Goal: Information Seeking & Learning: Learn about a topic

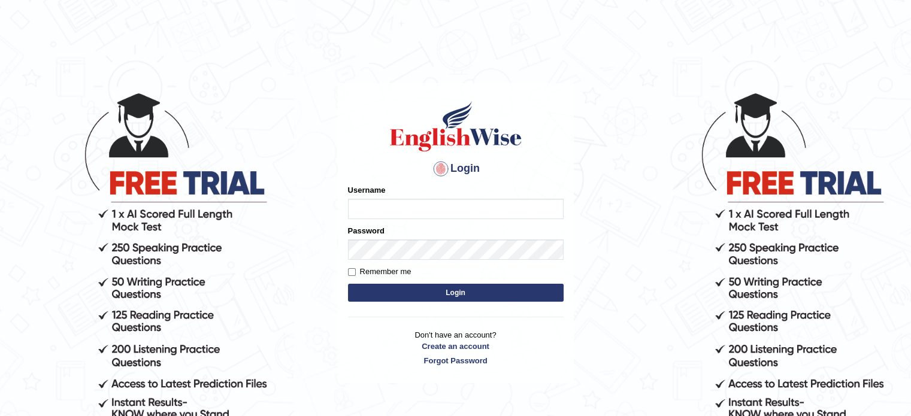
type input "Hitesh13_1"
click at [353, 274] on input "Remember me" at bounding box center [352, 272] width 8 height 8
checkbox input "true"
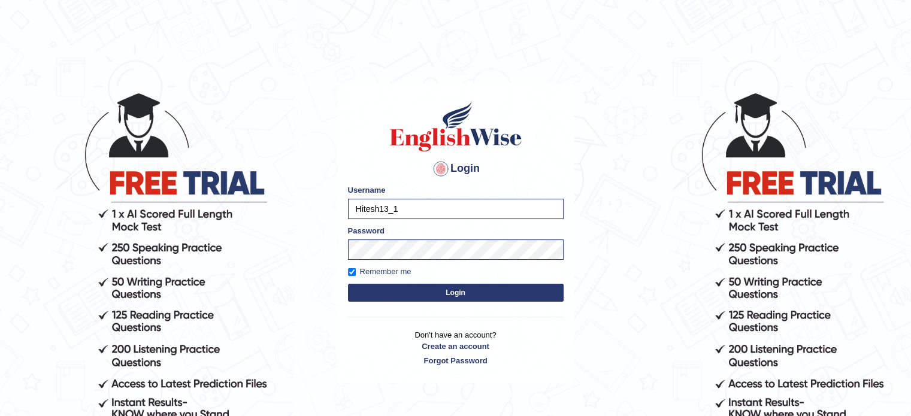
click at [372, 295] on button "Login" at bounding box center [456, 293] width 216 height 18
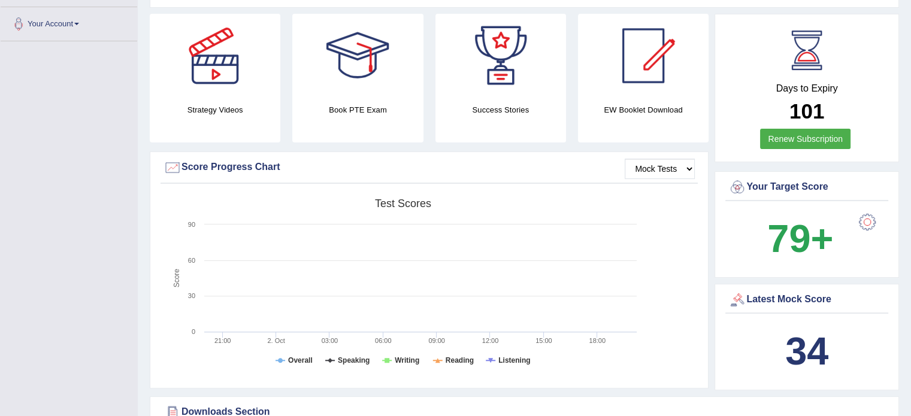
scroll to position [292, 0]
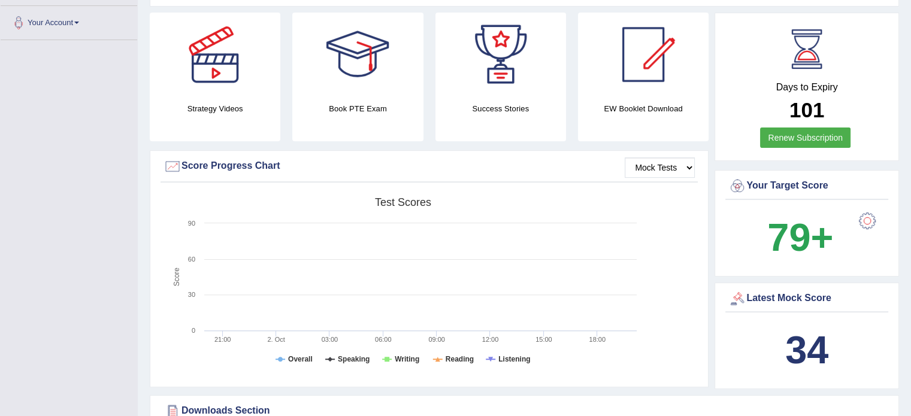
click at [799, 330] on b "34" at bounding box center [806, 350] width 43 height 44
click at [730, 298] on div at bounding box center [737, 299] width 18 height 18
click at [737, 301] on div at bounding box center [737, 299] width 18 height 18
click at [773, 341] on div "34" at bounding box center [806, 349] width 157 height 57
click at [790, 298] on div "Latest Mock Score" at bounding box center [806, 299] width 157 height 18
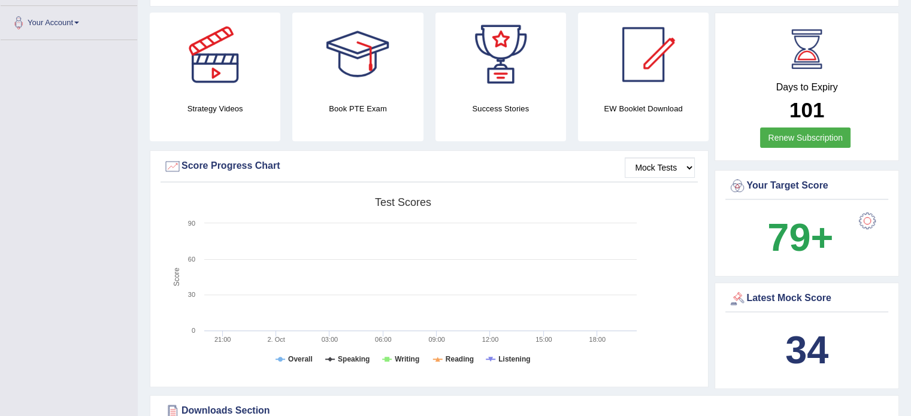
click at [813, 298] on div "Latest Mock Score" at bounding box center [806, 299] width 157 height 18
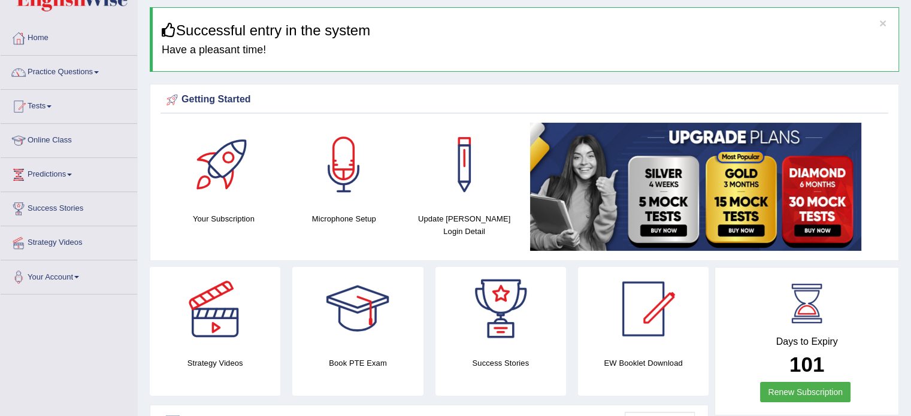
scroll to position [0, 0]
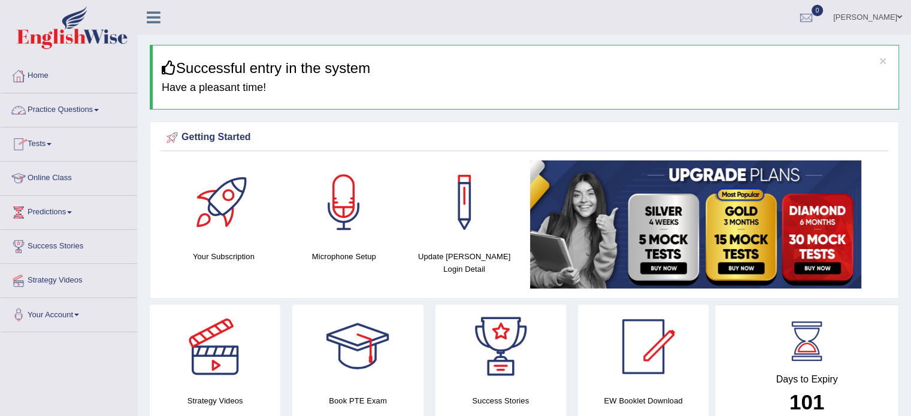
click at [34, 114] on link "Practice Questions" at bounding box center [69, 108] width 136 height 30
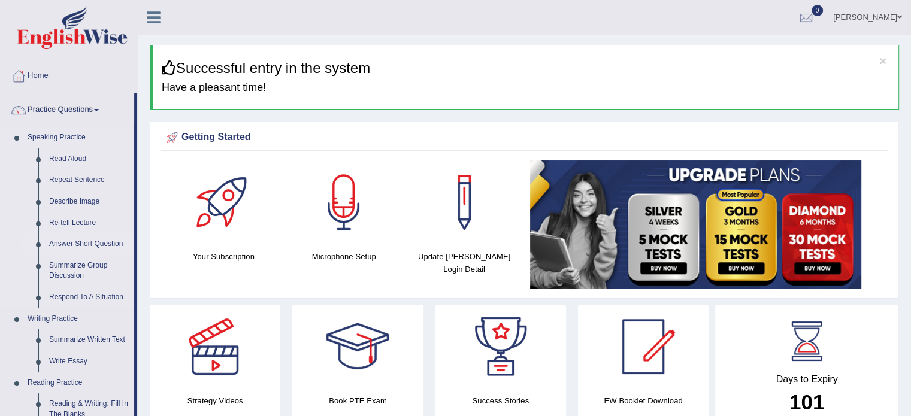
scroll to position [177, 0]
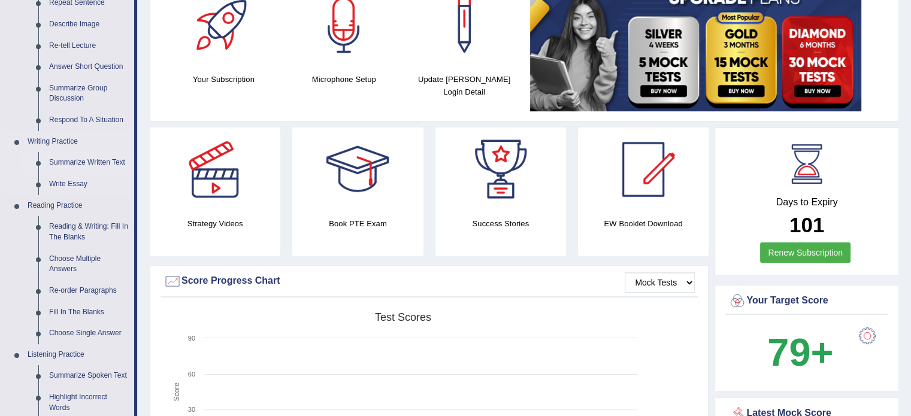
click at [71, 157] on link "Summarize Written Text" at bounding box center [89, 163] width 90 height 22
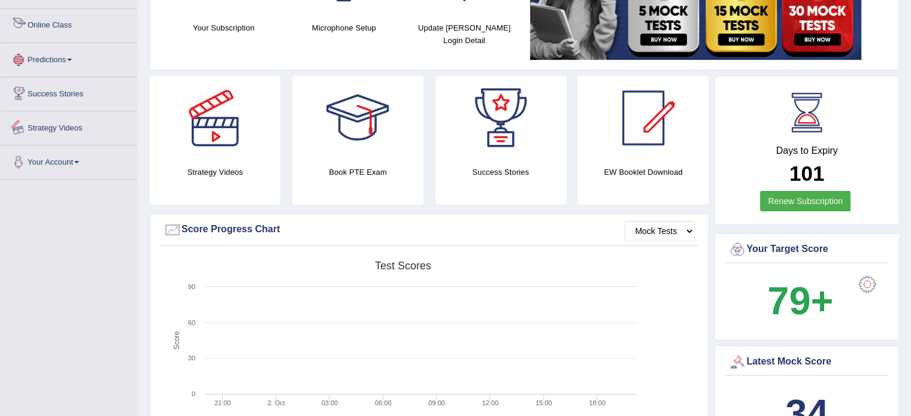
scroll to position [814, 0]
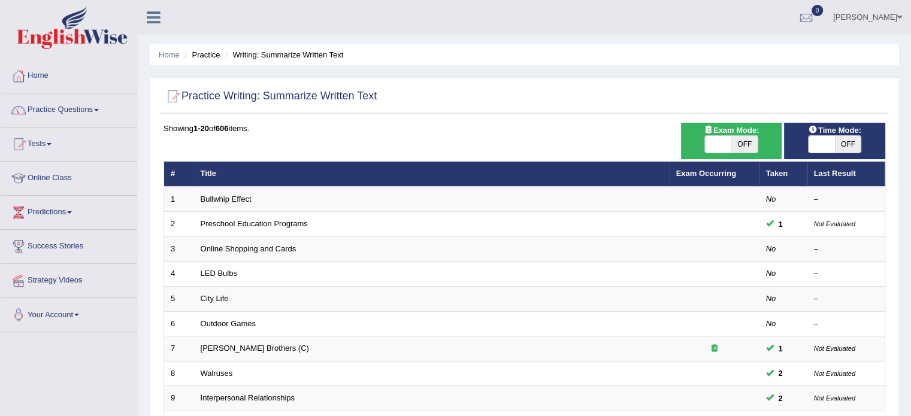
click at [721, 145] on span at bounding box center [718, 144] width 26 height 17
checkbox input "true"
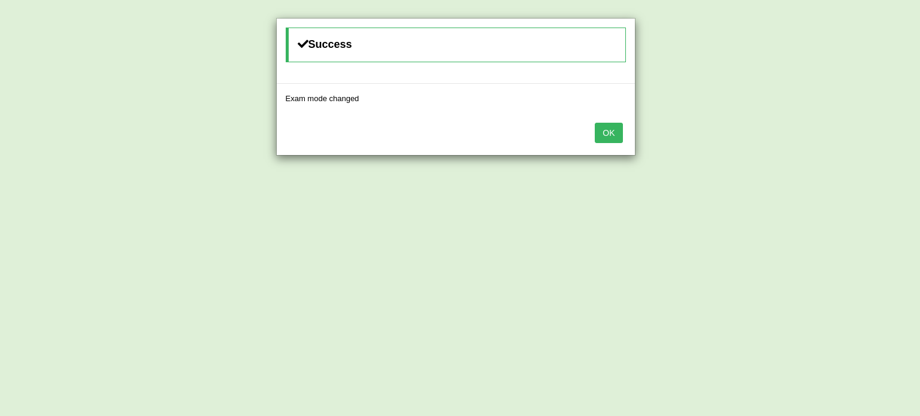
click at [608, 135] on button "OK" at bounding box center [608, 133] width 28 height 20
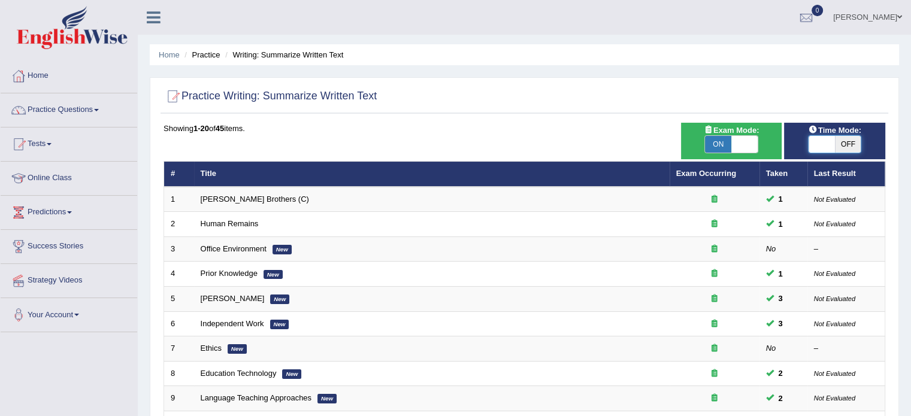
click at [824, 148] on span at bounding box center [821, 144] width 26 height 17
checkbox input "true"
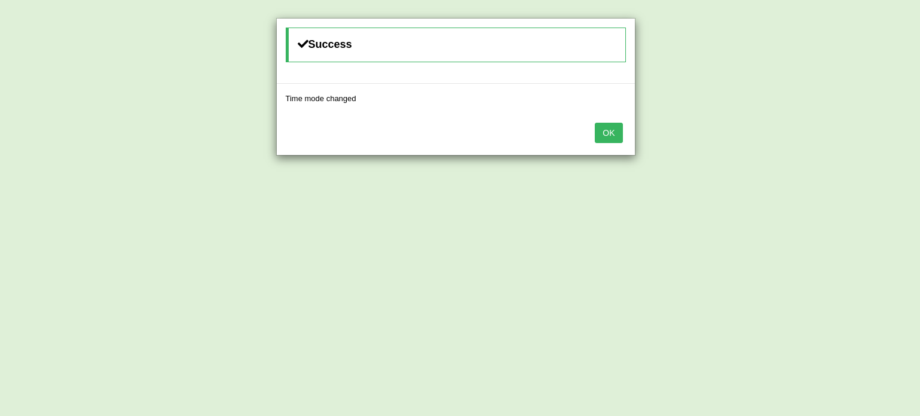
click at [620, 139] on button "OK" at bounding box center [608, 133] width 28 height 20
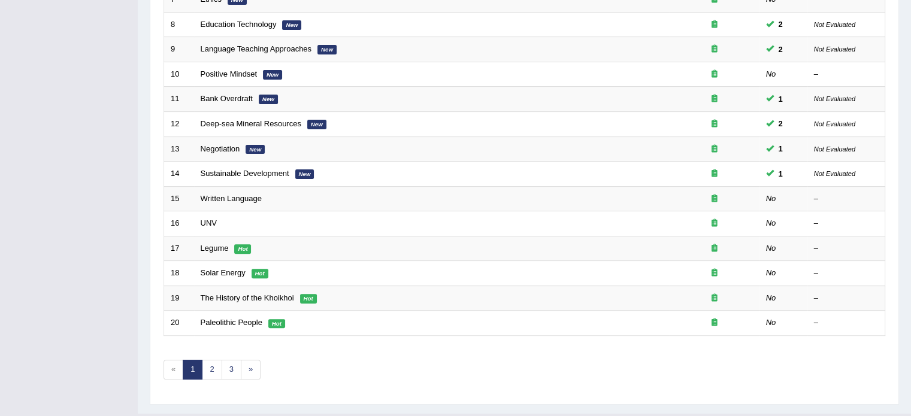
scroll to position [350, 0]
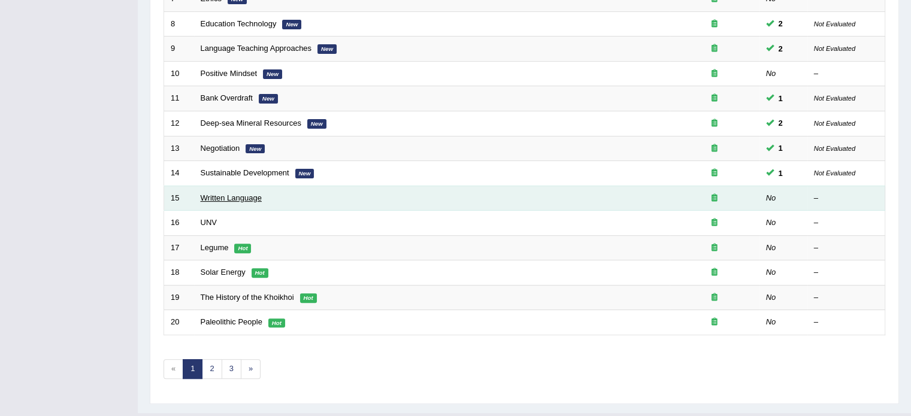
click at [219, 199] on link "Written Language" at bounding box center [231, 197] width 61 height 9
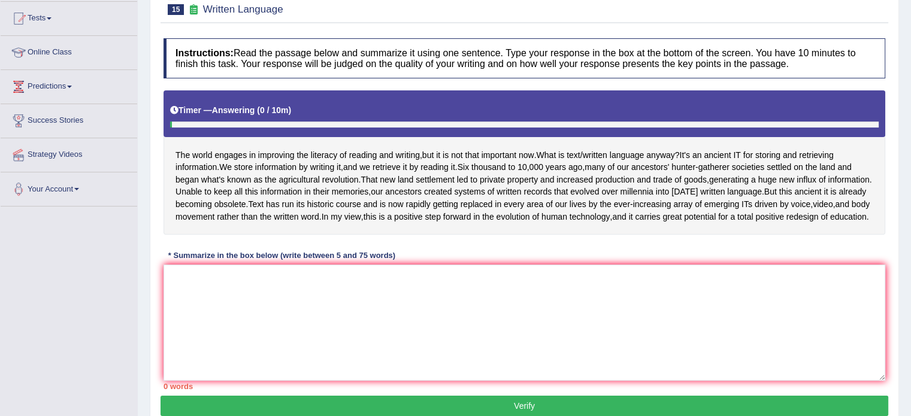
scroll to position [125, 0]
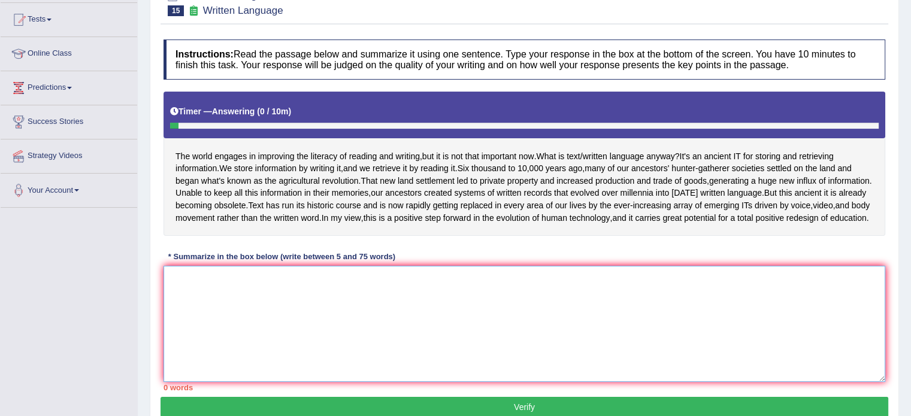
click at [198, 319] on textarea at bounding box center [523, 324] width 721 height 116
type textarea "z"
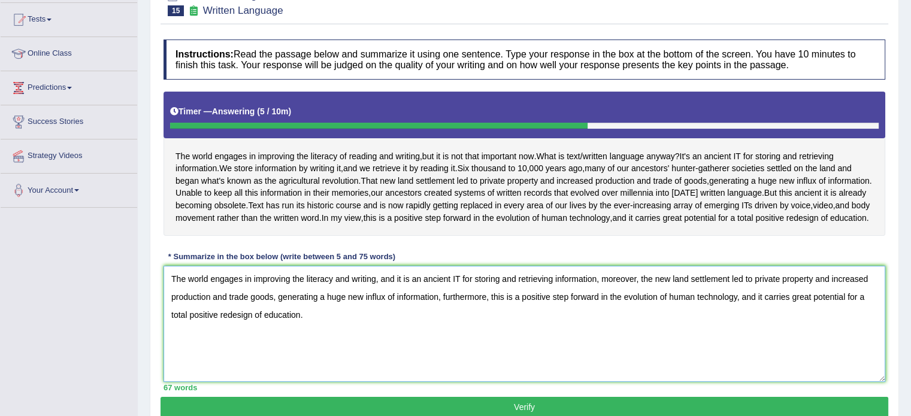
click at [333, 304] on textarea "The world engages in improving the literacy and writing, and it is an ancient I…" at bounding box center [523, 324] width 721 height 116
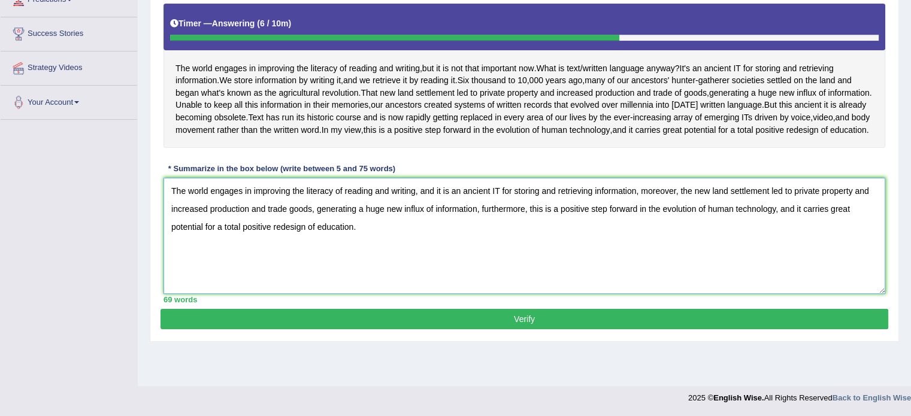
type textarea "The world engages in improving the literacy of reading and writing, and it is a…"
click at [223, 329] on button "Verify" at bounding box center [523, 319] width 727 height 20
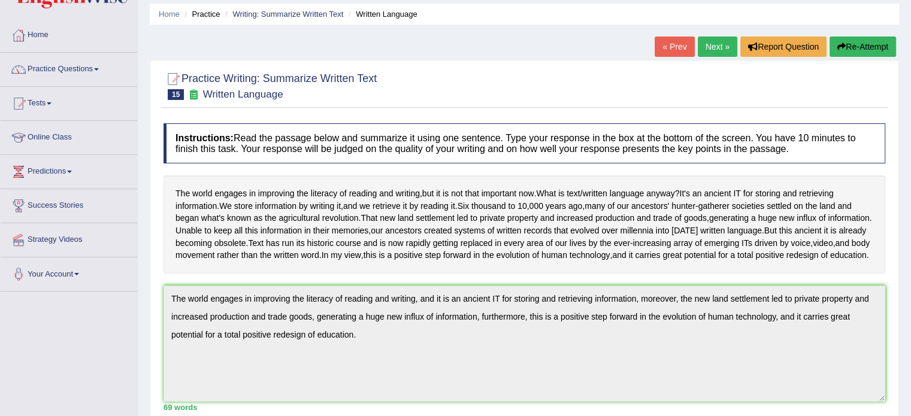
scroll to position [0, 0]
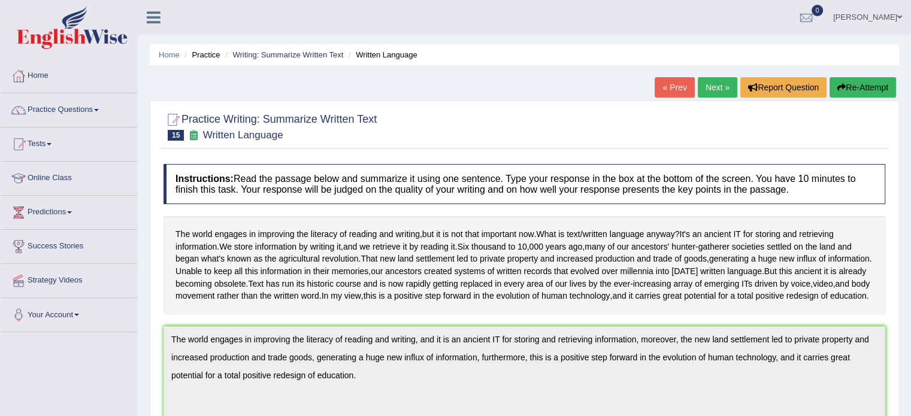
click at [709, 86] on link "Next »" at bounding box center [717, 87] width 40 height 20
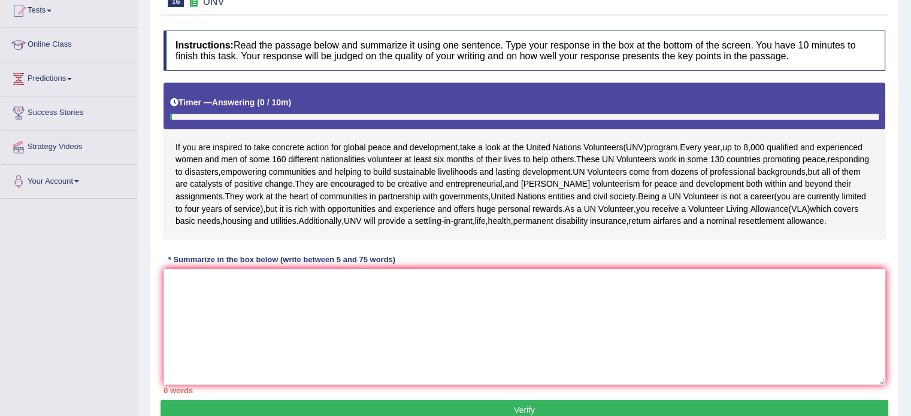
scroll to position [132, 0]
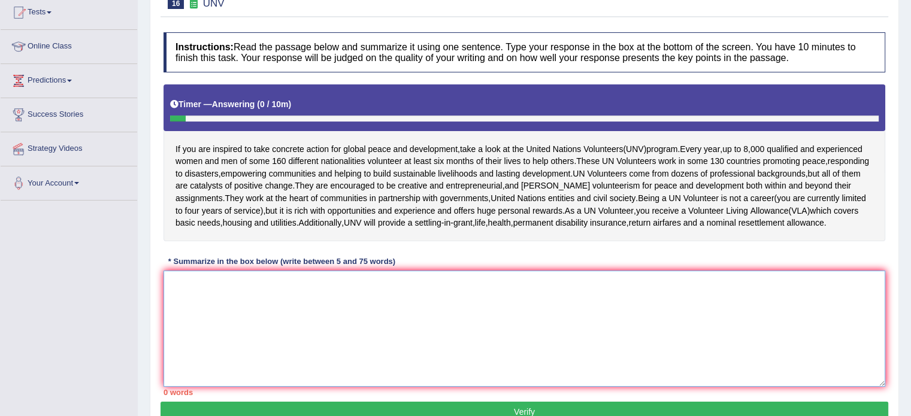
click at [421, 316] on textarea at bounding box center [523, 329] width 721 height 116
click at [435, 344] on textarea at bounding box center [523, 329] width 721 height 116
type textarea "Y"
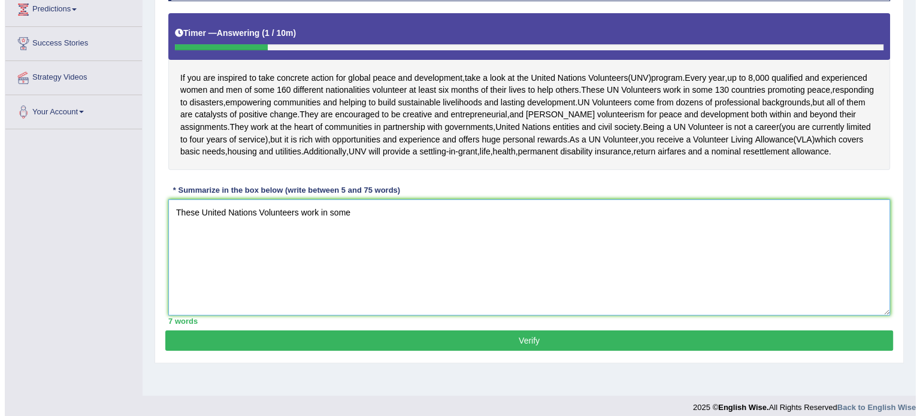
scroll to position [213, 0]
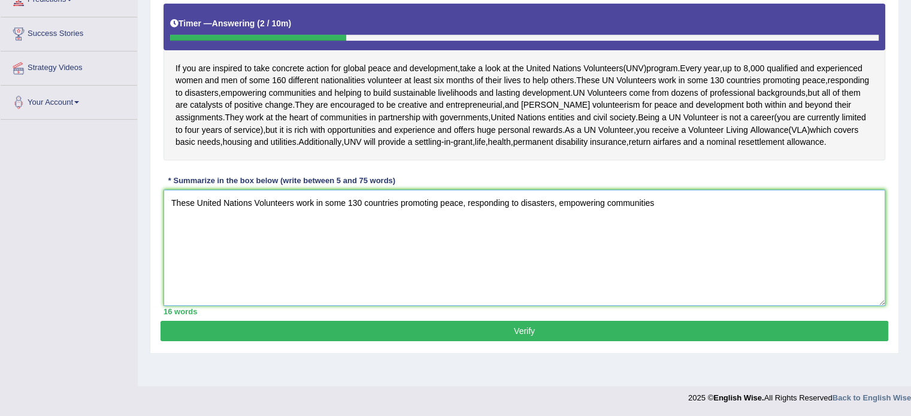
click at [680, 202] on textarea "These United Nations Volunteers work in some 130 countries promoting peace, res…" at bounding box center [523, 248] width 721 height 116
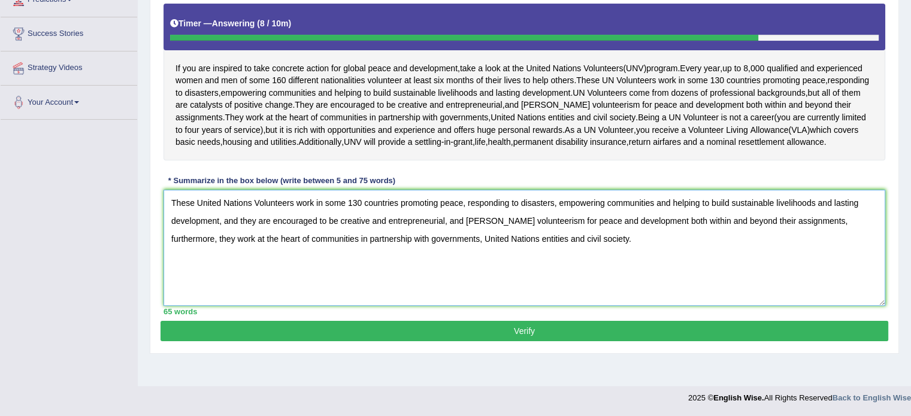
type textarea "These United Nations Volunteers work in some 130 countries promoting peace, res…"
click at [424, 341] on button "Verify" at bounding box center [523, 331] width 727 height 20
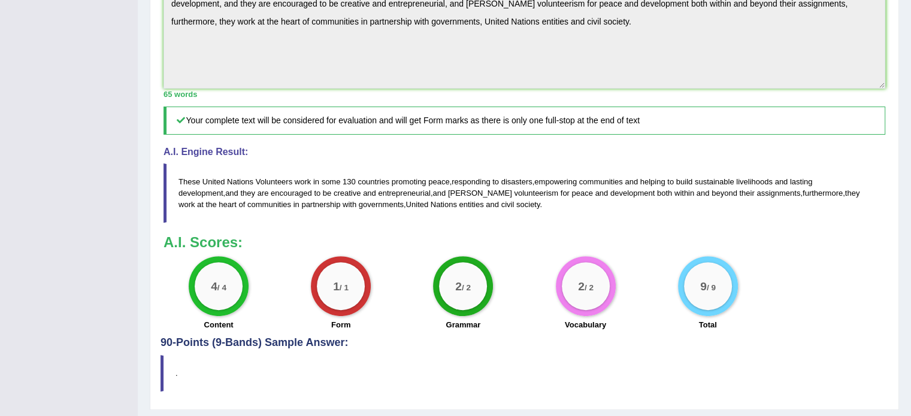
scroll to position [409, 0]
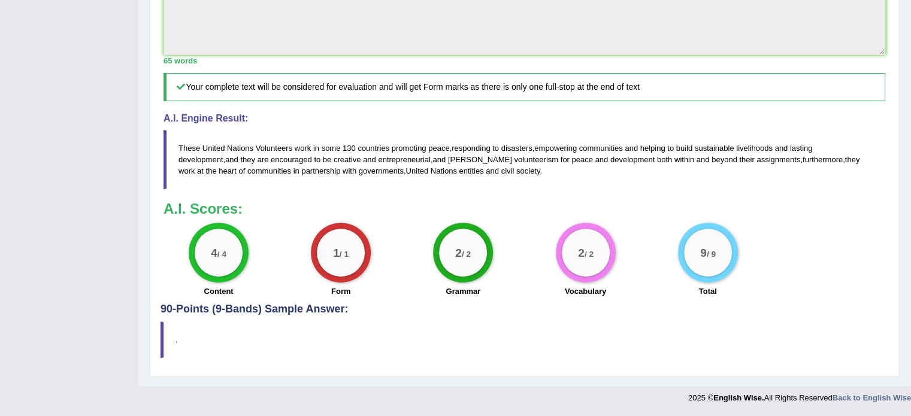
click at [219, 307] on h4 "90-Points (9-Bands) Sample Answer:" at bounding box center [523, 36] width 727 height 560
click at [158, 332] on div "Practice Writing: Summarize Written Text 16 UNV Instructions: Read the passage …" at bounding box center [524, 38] width 749 height 675
click at [172, 339] on blockquote "." at bounding box center [523, 339] width 727 height 37
click at [180, 343] on blockquote "." at bounding box center [523, 339] width 727 height 37
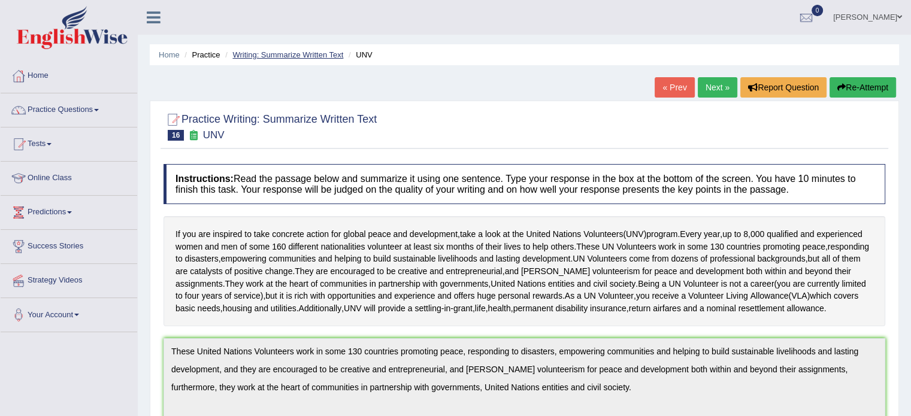
click at [321, 57] on link "Writing: Summarize Written Text" at bounding box center [287, 54] width 111 height 9
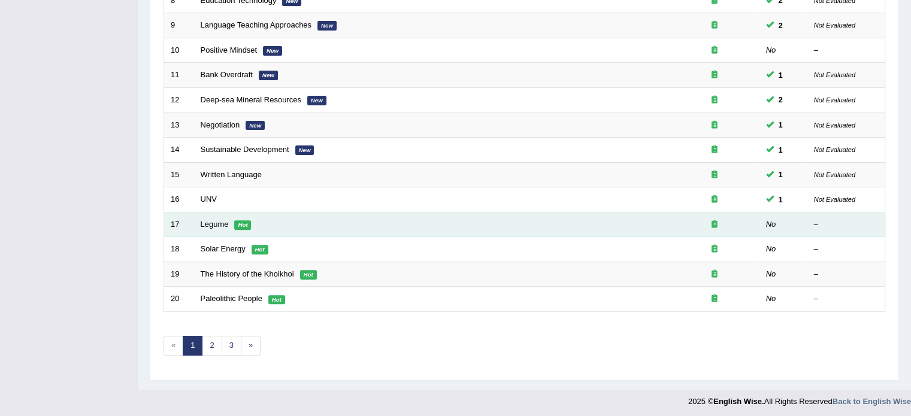
click at [218, 227] on td "Legume Hot" at bounding box center [431, 224] width 475 height 25
click at [217, 225] on link "Legume" at bounding box center [215, 224] width 28 height 9
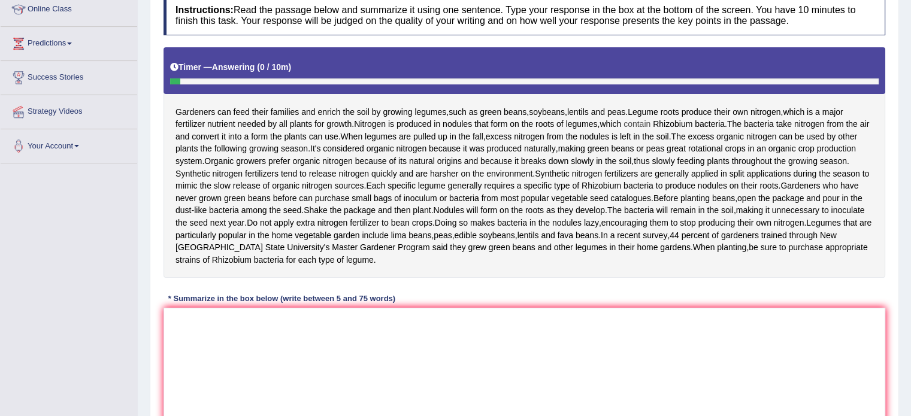
scroll to position [169, 0]
click at [459, 369] on textarea at bounding box center [523, 365] width 721 height 116
click at [504, 330] on div "Instructions: Read the passage below and summarize it using one sentence. Type …" at bounding box center [523, 214] width 727 height 450
click at [259, 415] on textarea at bounding box center [523, 365] width 721 height 116
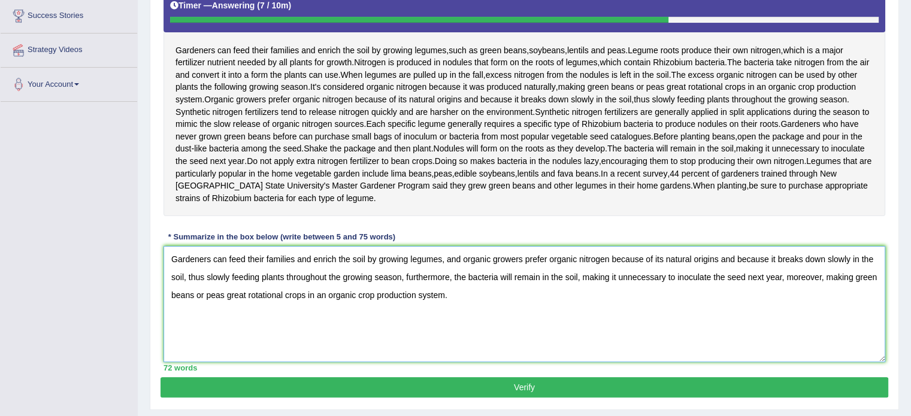
scroll to position [311, 0]
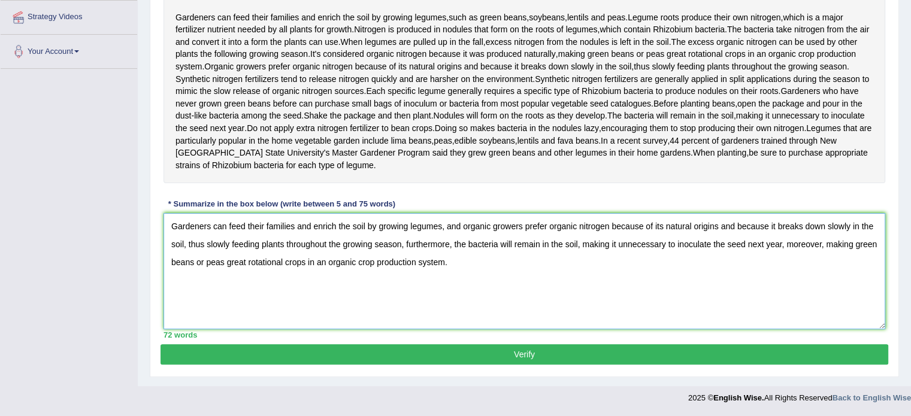
type textarea "Gardeners can feed their families and enrich the soil by growing legumes, and o…"
click at [448, 352] on button "Verify" at bounding box center [523, 354] width 727 height 20
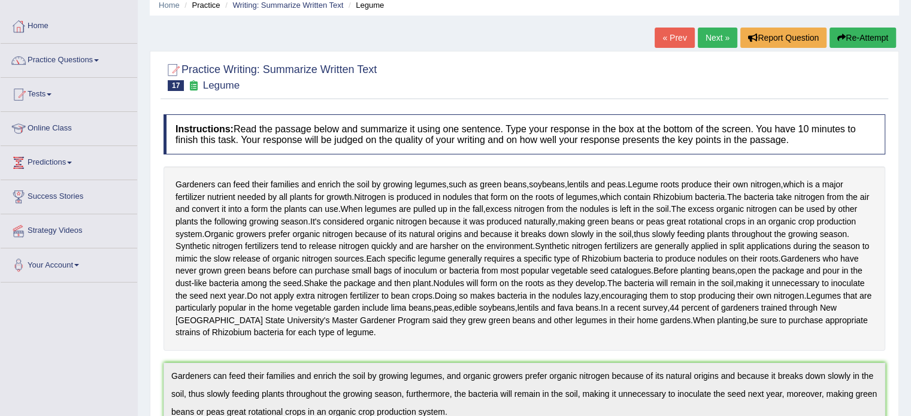
scroll to position [0, 0]
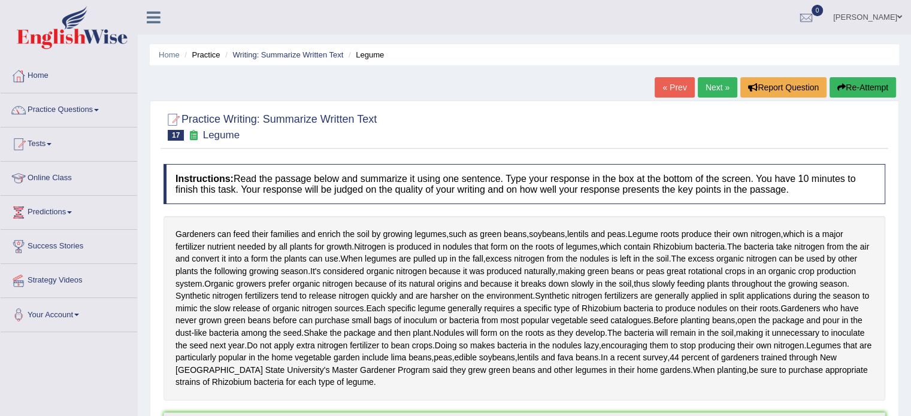
click at [706, 99] on div "« Prev Next » Report Question Re-Attempt" at bounding box center [776, 88] width 244 height 23
click at [705, 95] on link "Next »" at bounding box center [717, 87] width 40 height 20
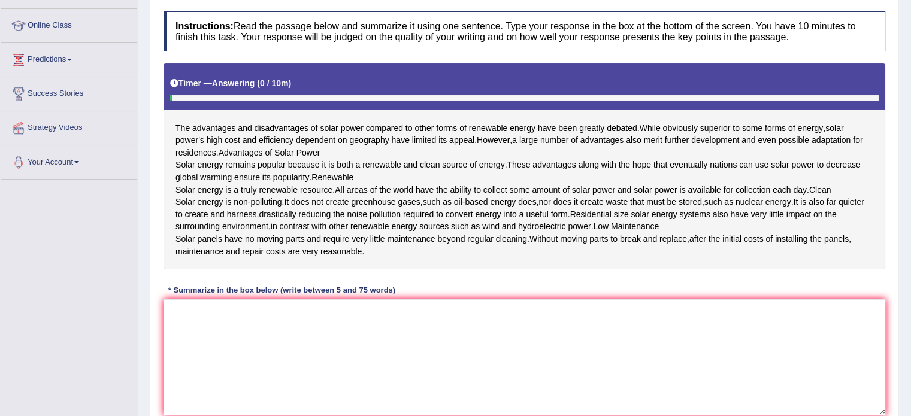
scroll to position [153, 0]
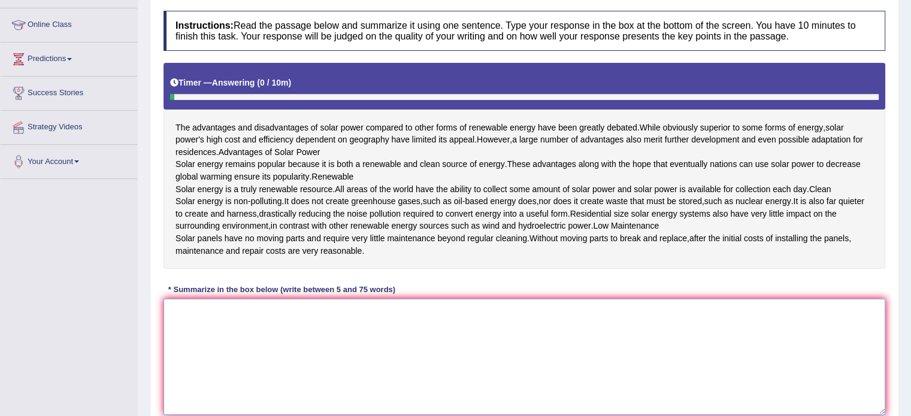
click at [402, 372] on textarea at bounding box center [523, 357] width 721 height 116
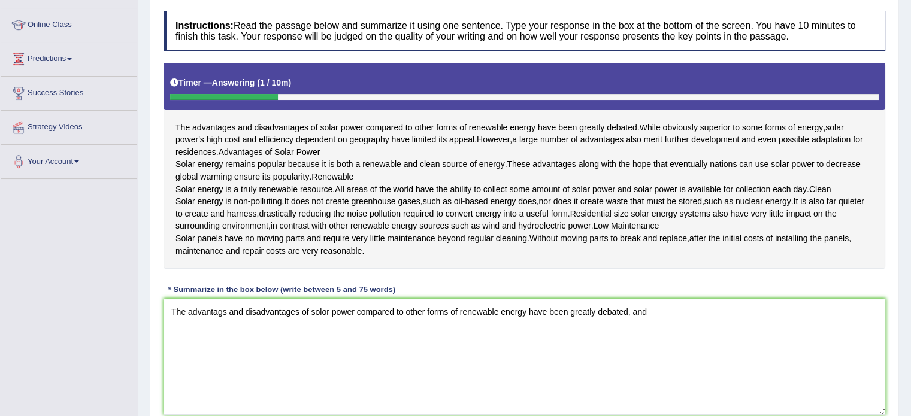
click at [568, 220] on span "form" at bounding box center [559, 214] width 17 height 13
click at [582, 247] on body "Toggle navigation Home Practice Questions Speaking Practice Read Aloud Repeat S…" at bounding box center [455, 55] width 911 height 416
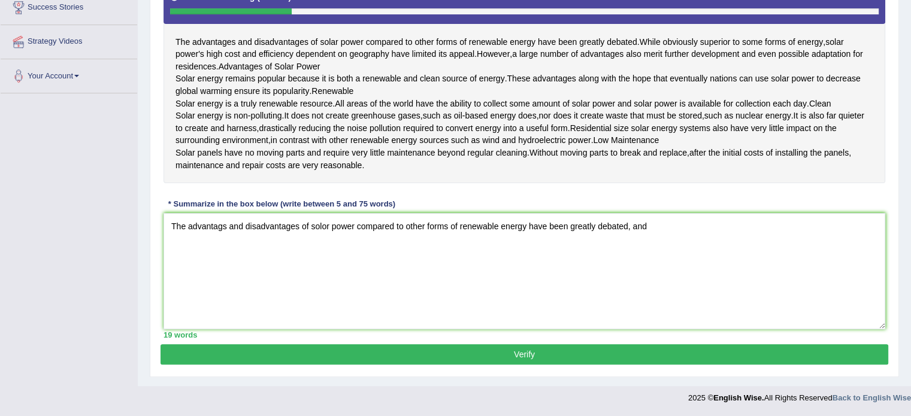
scroll to position [286, 0]
click at [685, 226] on textarea "The advantags and disadvantages of solor power compared to other forms of renew…" at bounding box center [523, 271] width 721 height 116
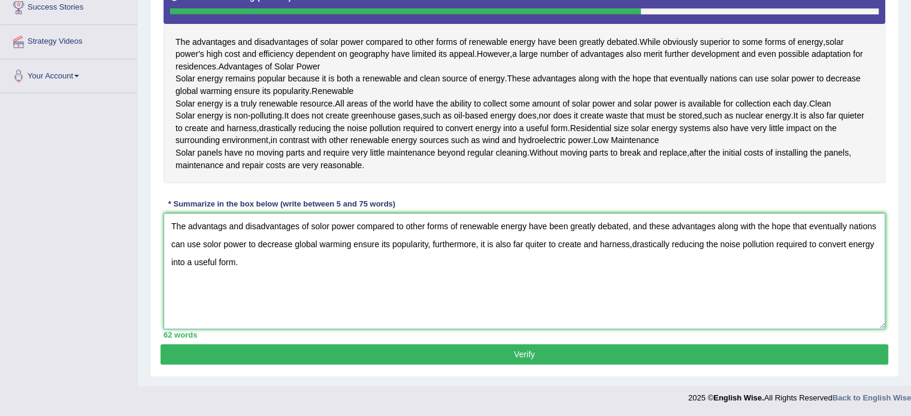
type textarea "The advantags and disadvantages of solor power compared to other forms of renew…"
click at [603, 350] on button "Verify" at bounding box center [523, 354] width 727 height 20
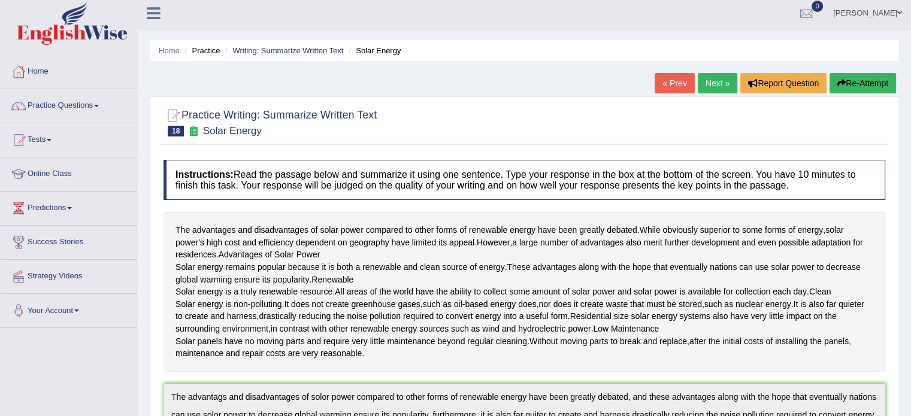
scroll to position [0, 0]
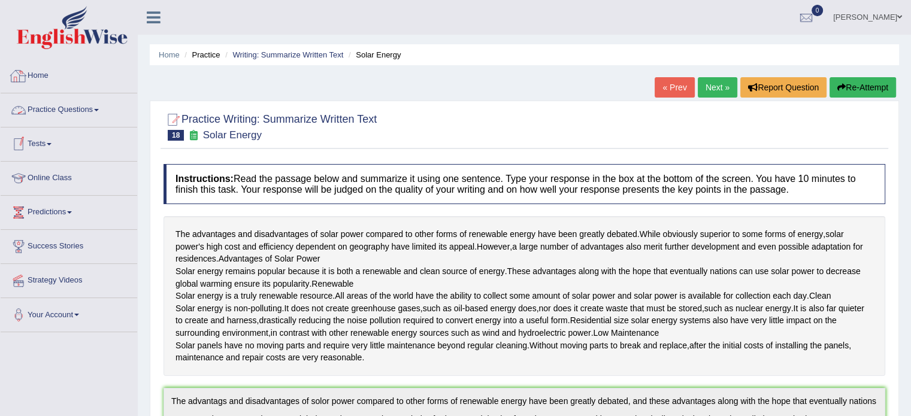
click at [71, 112] on link "Practice Questions" at bounding box center [69, 108] width 136 height 30
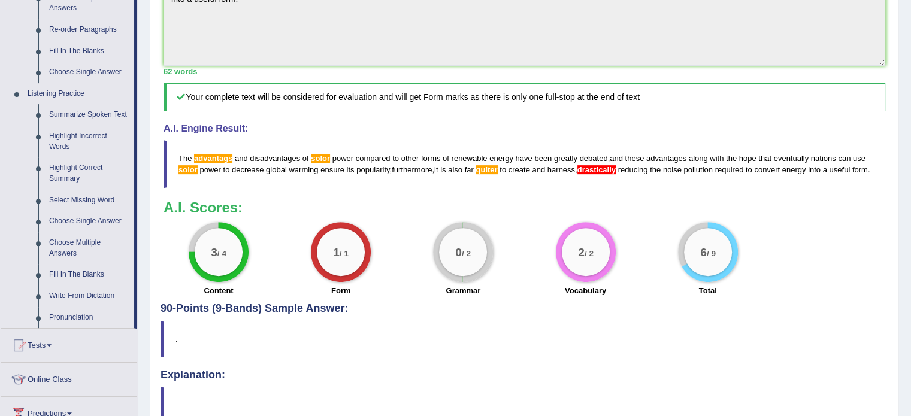
scroll to position [441, 0]
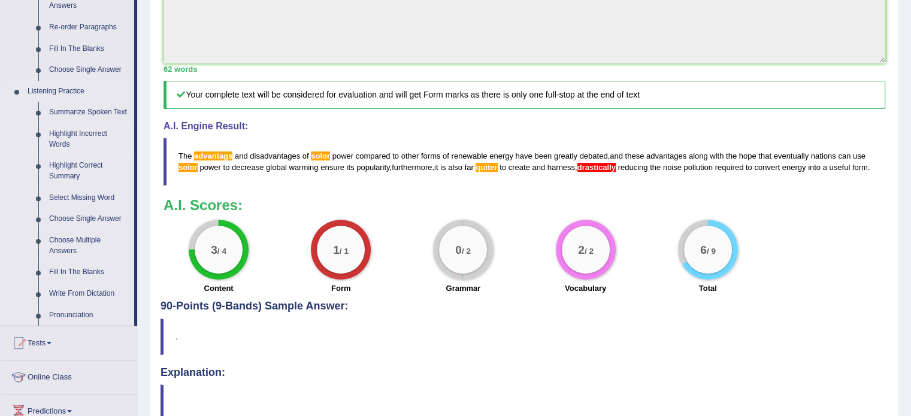
click at [79, 134] on link "Highlight Incorrect Words" at bounding box center [89, 139] width 90 height 32
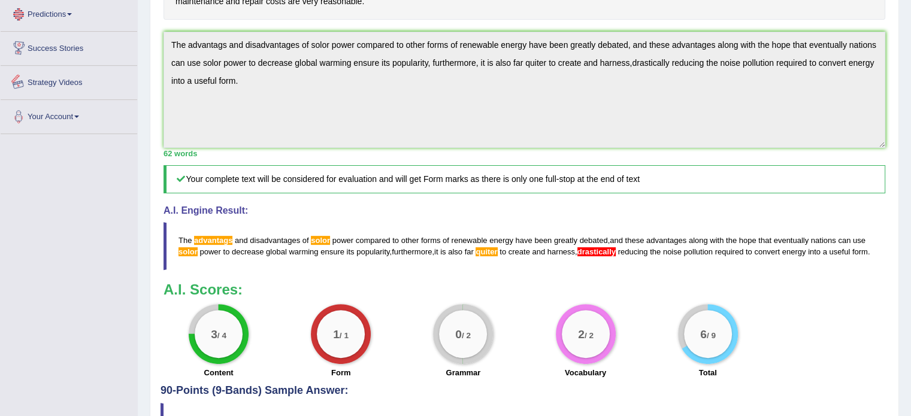
scroll to position [448, 0]
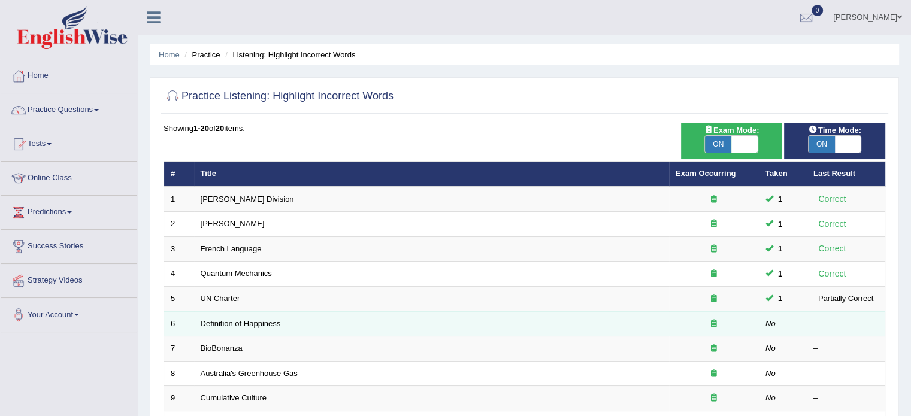
click at [232, 316] on td "Definition of Happiness" at bounding box center [431, 323] width 475 height 25
click at [233, 323] on link "Definition of Happiness" at bounding box center [241, 323] width 80 height 9
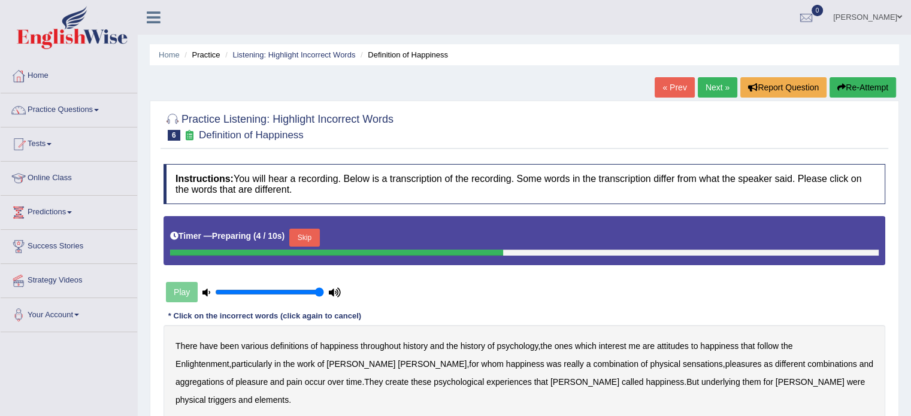
click at [314, 230] on button "Skip" at bounding box center [304, 238] width 30 height 18
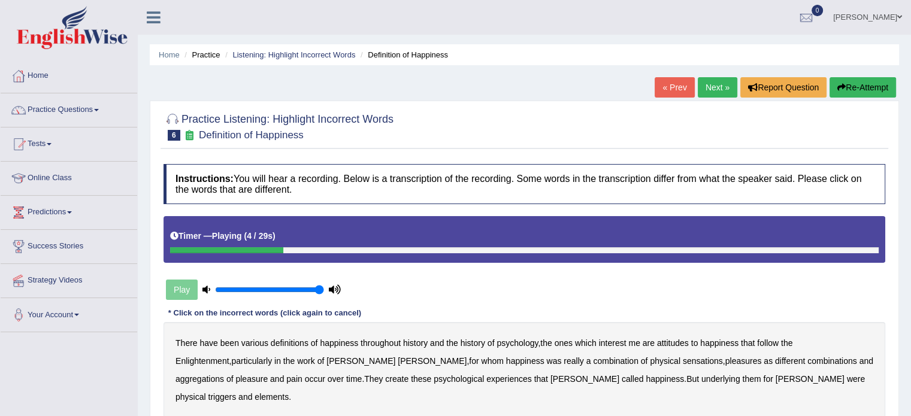
click at [529, 344] on b "psychology" at bounding box center [516, 343] width 41 height 10
click at [675, 343] on b "attitudes" at bounding box center [673, 343] width 32 height 10
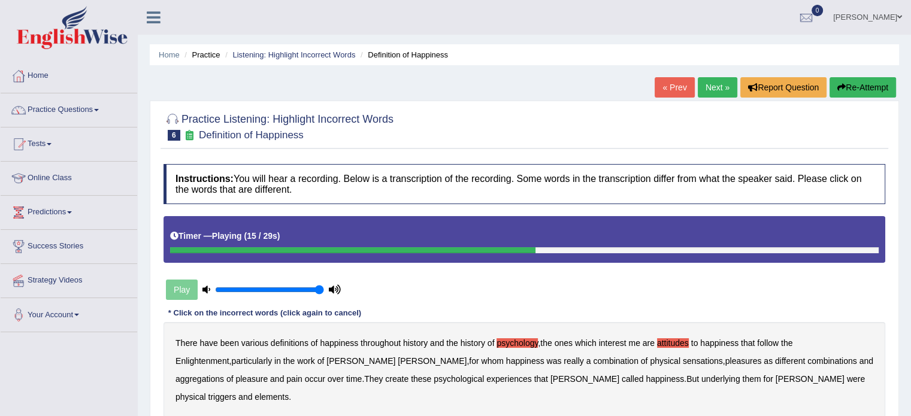
click at [682, 363] on b "sensations" at bounding box center [702, 361] width 40 height 10
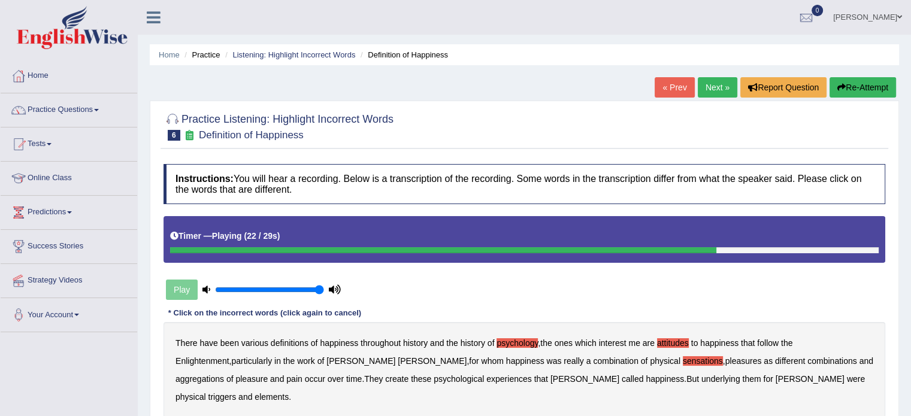
click at [385, 374] on b "create" at bounding box center [396, 379] width 23 height 10
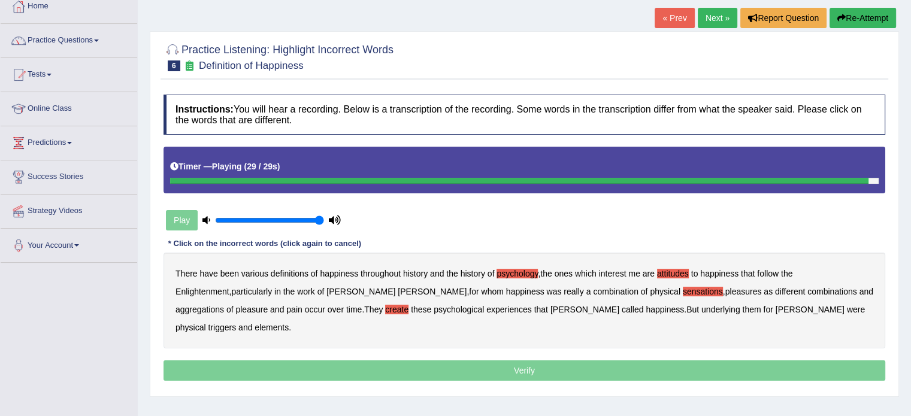
scroll to position [69, 0]
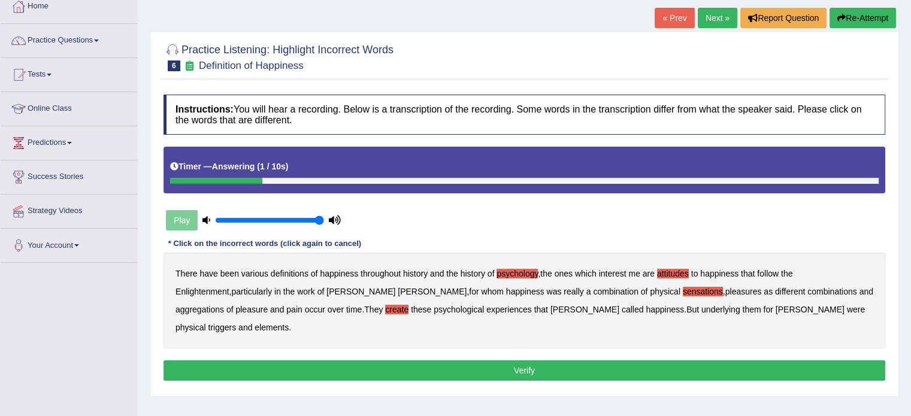
click at [289, 323] on b "elements" at bounding box center [271, 328] width 34 height 10
click at [668, 360] on button "Verify" at bounding box center [523, 370] width 721 height 20
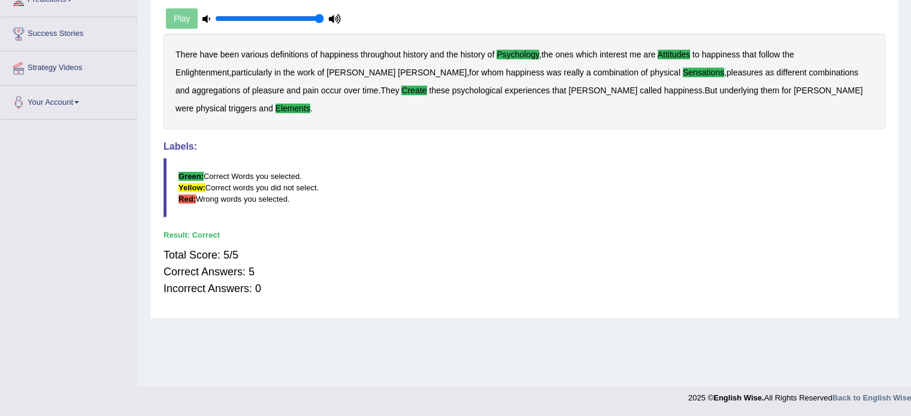
scroll to position [0, 0]
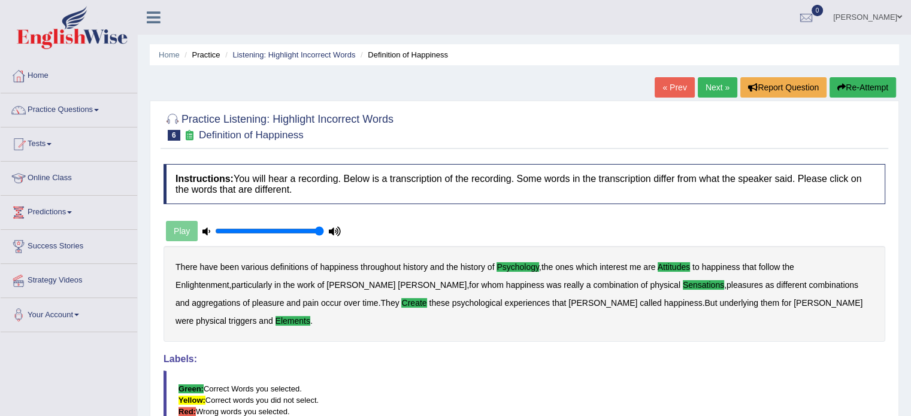
click at [705, 86] on link "Next »" at bounding box center [717, 87] width 40 height 20
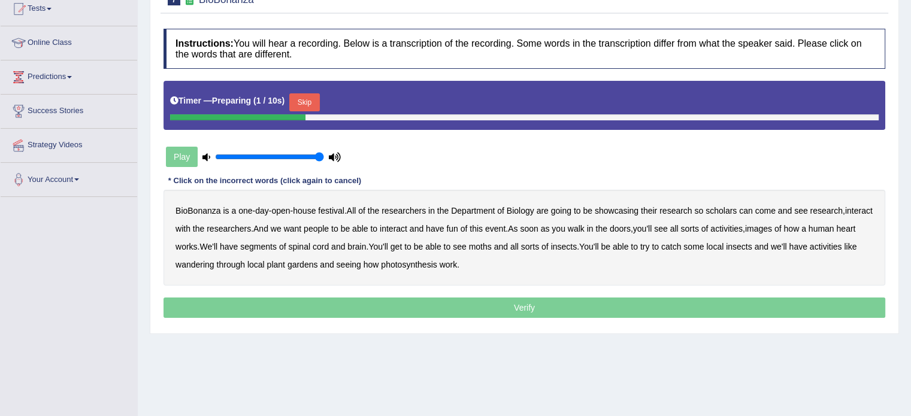
click at [311, 102] on button "Skip" at bounding box center [304, 102] width 30 height 18
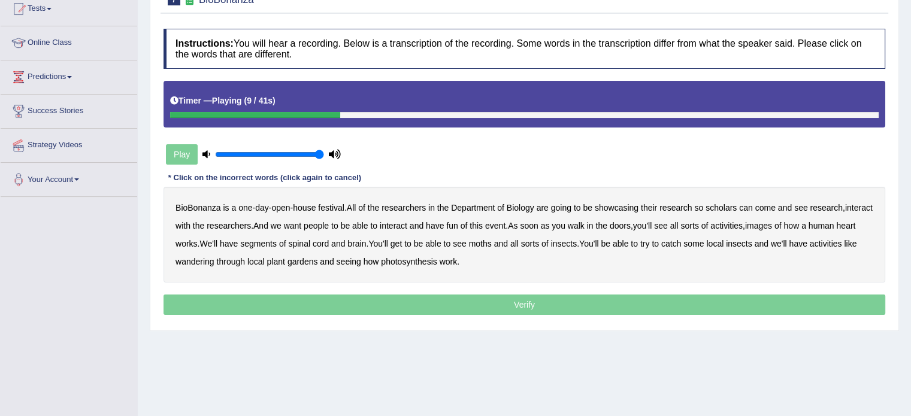
click at [725, 208] on b "scholars" at bounding box center [720, 208] width 31 height 10
click at [772, 223] on b "images" at bounding box center [758, 226] width 27 height 10
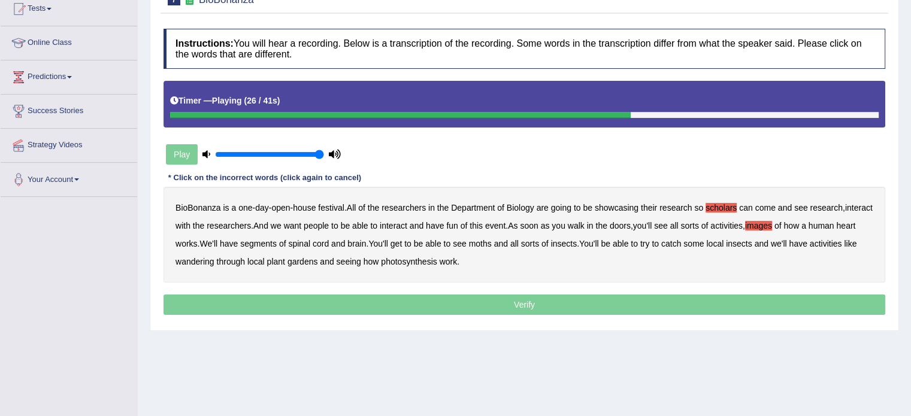
click at [277, 242] on b "segments" at bounding box center [258, 244] width 37 height 10
click at [492, 241] on b "moths" at bounding box center [480, 244] width 23 height 10
click at [198, 257] on b "wandering" at bounding box center [194, 262] width 39 height 10
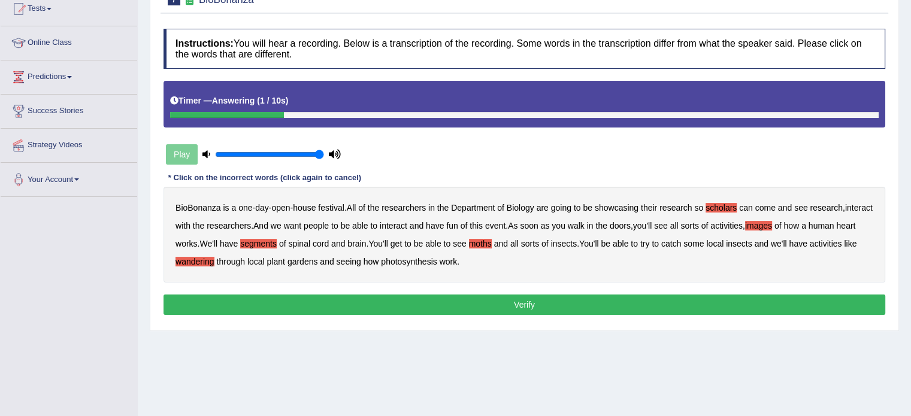
click at [457, 301] on button "Verify" at bounding box center [523, 305] width 721 height 20
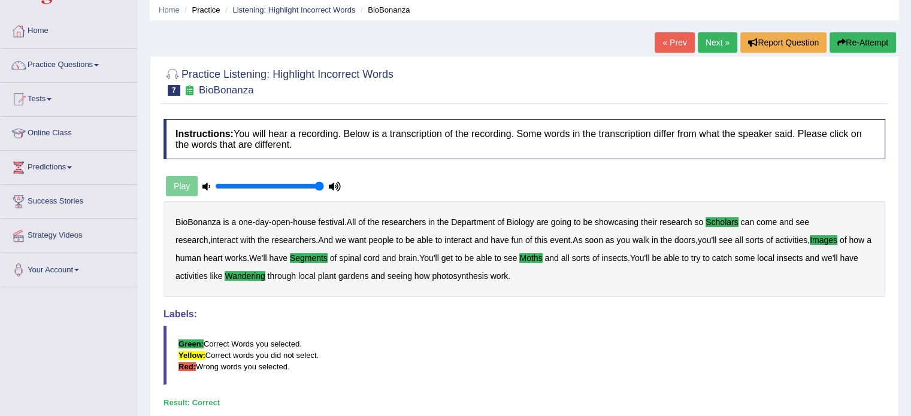
scroll to position [43, 0]
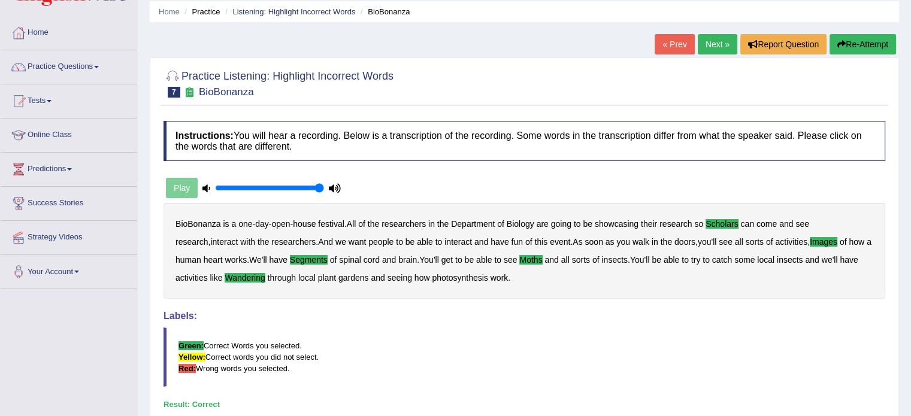
click at [712, 48] on link "Next »" at bounding box center [717, 44] width 40 height 20
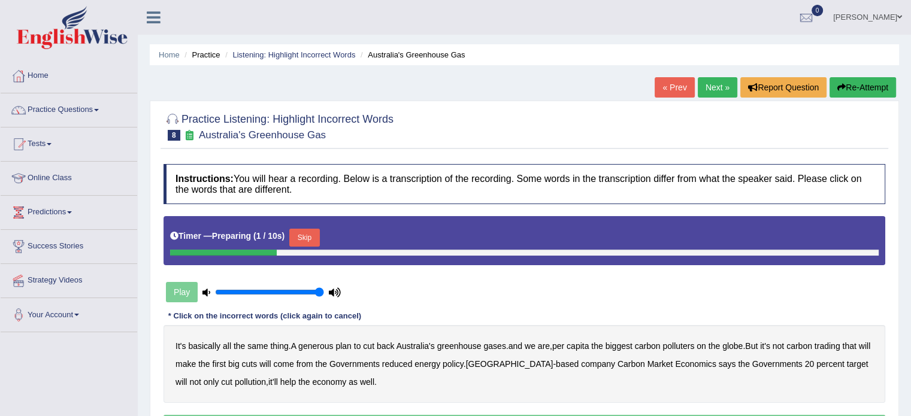
click at [311, 239] on button "Skip" at bounding box center [304, 238] width 30 height 18
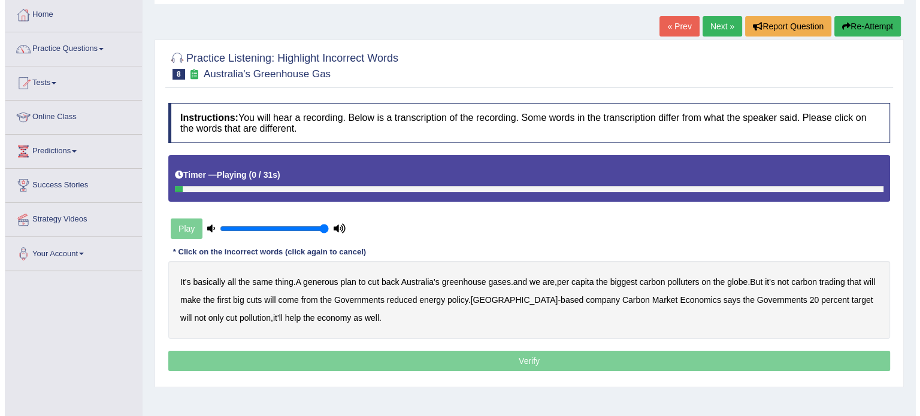
scroll to position [62, 0]
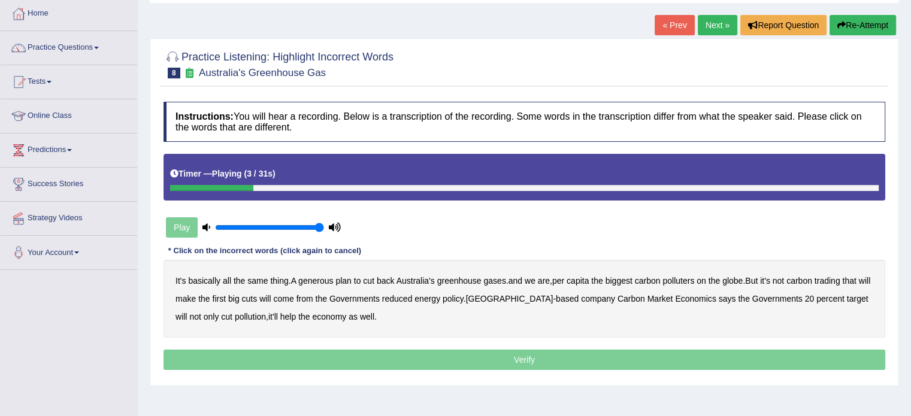
click at [318, 281] on b "generous" at bounding box center [315, 281] width 35 height 10
click at [740, 282] on b "globe" at bounding box center [732, 281] width 20 height 10
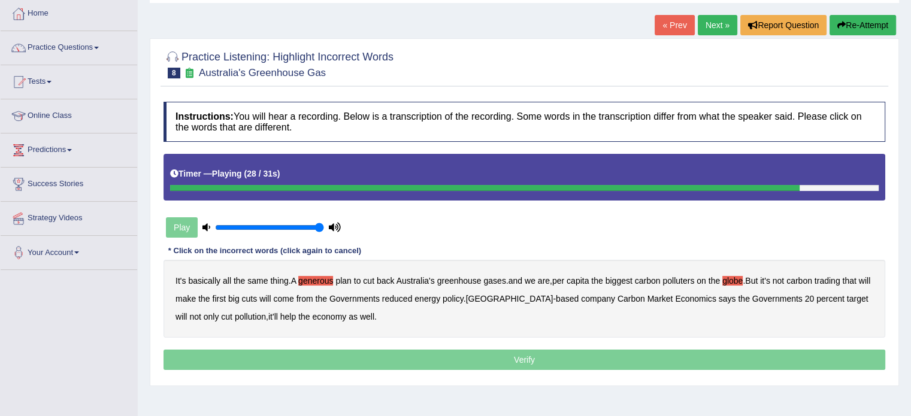
click at [463, 298] on b "policy" at bounding box center [452, 299] width 21 height 10
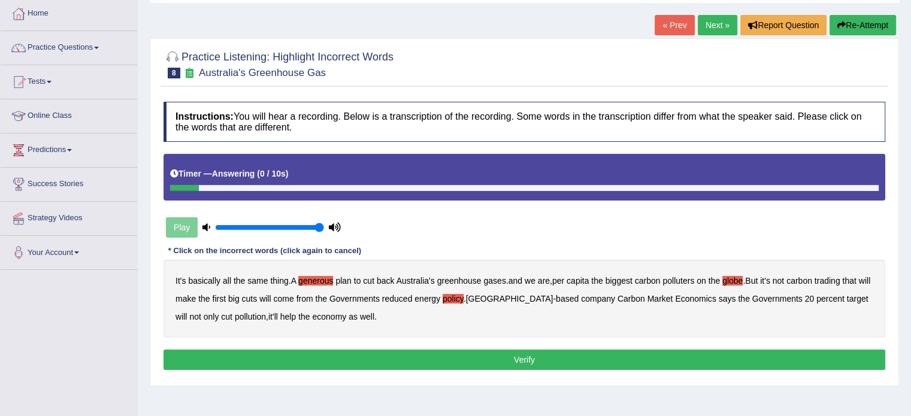
click at [353, 351] on button "Verify" at bounding box center [523, 360] width 721 height 20
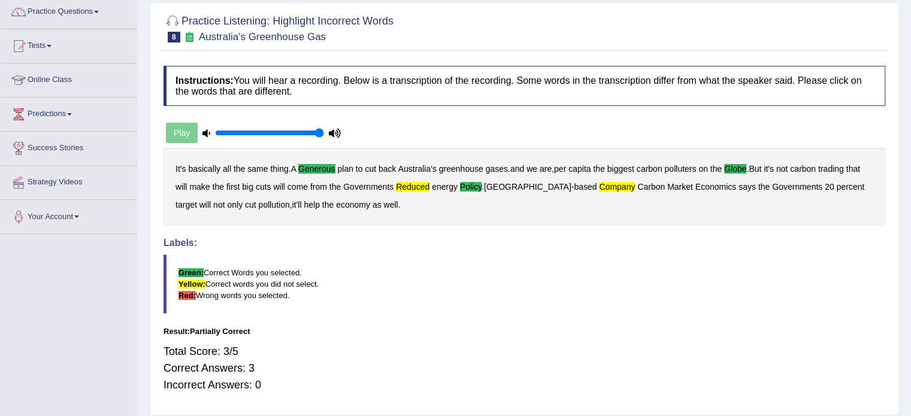
scroll to position [97, 0]
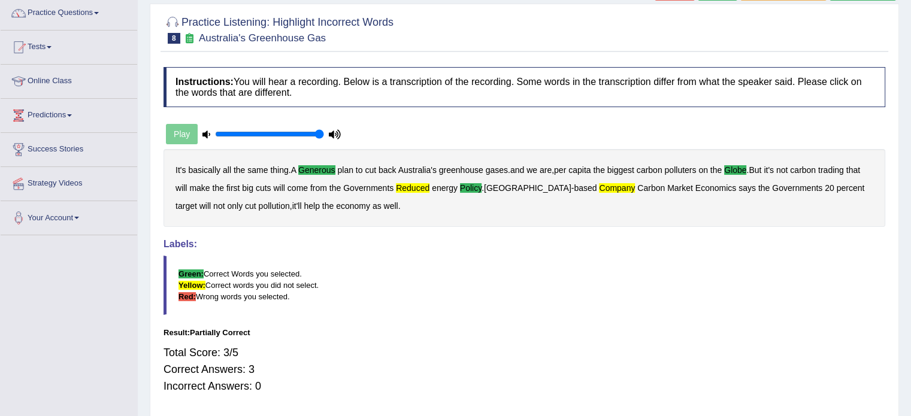
click at [599, 184] on b "company" at bounding box center [617, 188] width 36 height 10
click at [407, 184] on b "reduced" at bounding box center [413, 188] width 34 height 10
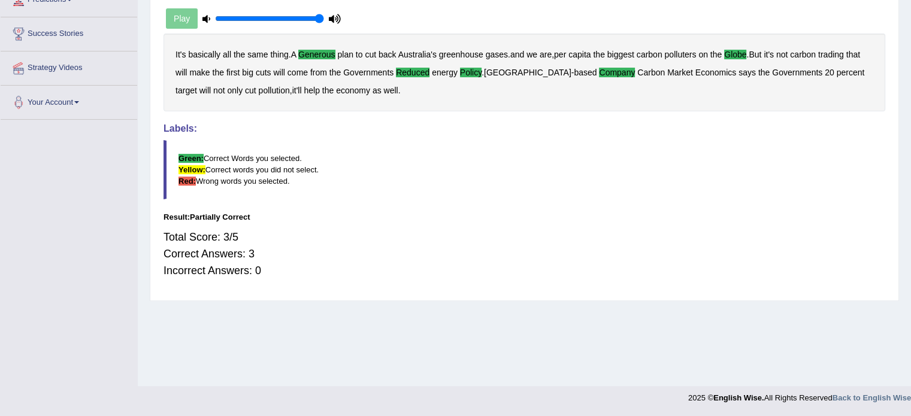
scroll to position [0, 0]
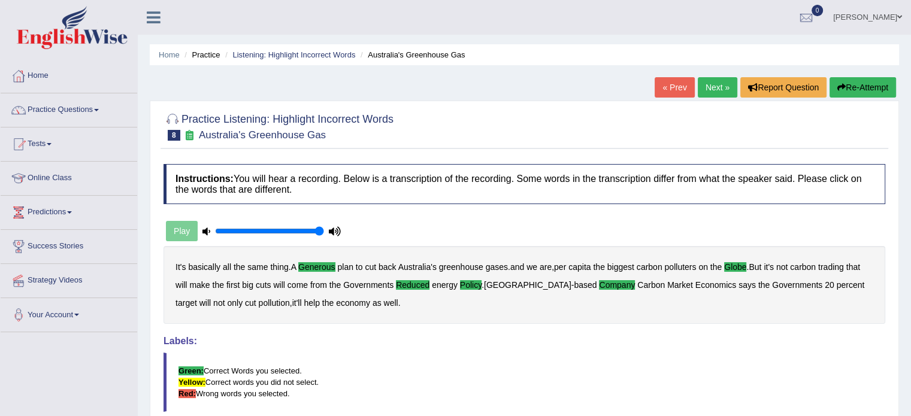
click at [705, 86] on link "Next »" at bounding box center [717, 87] width 40 height 20
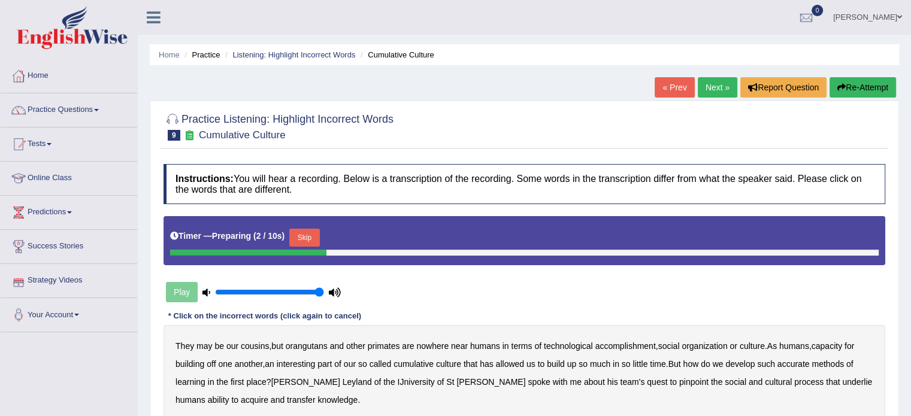
click at [175, 292] on div "Play" at bounding box center [253, 292] width 180 height 30
click at [299, 242] on button "Skip" at bounding box center [304, 238] width 30 height 18
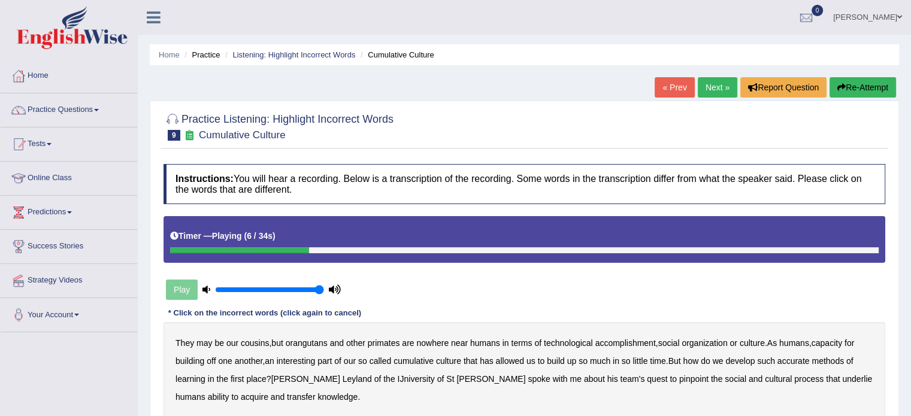
click at [632, 342] on b "accomplishment" at bounding box center [625, 343] width 60 height 10
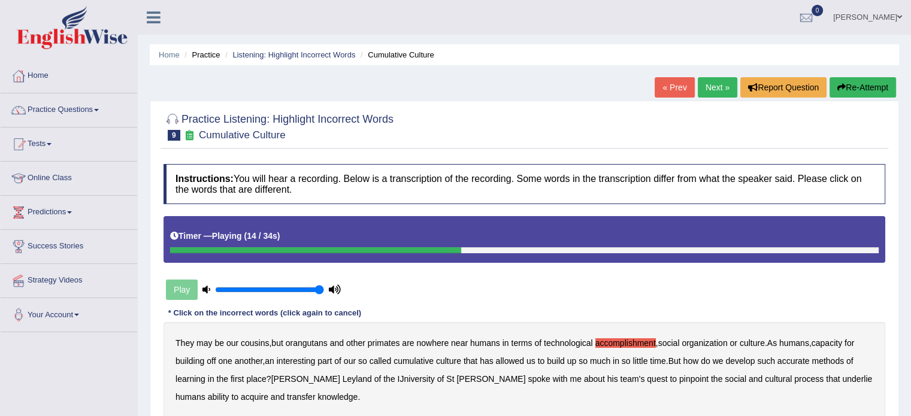
click at [316, 359] on b "interesting" at bounding box center [296, 361] width 39 height 10
click at [794, 356] on b "accurate" at bounding box center [793, 361] width 32 height 10
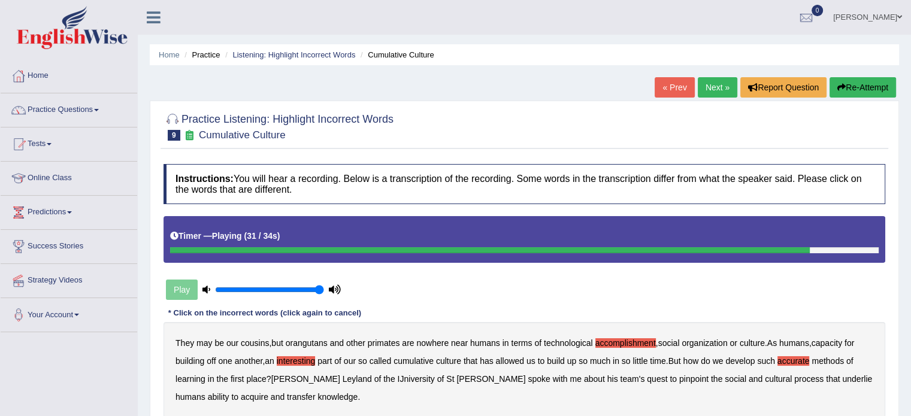
click at [765, 377] on b "cultural" at bounding box center [778, 379] width 27 height 10
click at [287, 393] on b "transfer" at bounding box center [301, 397] width 28 height 10
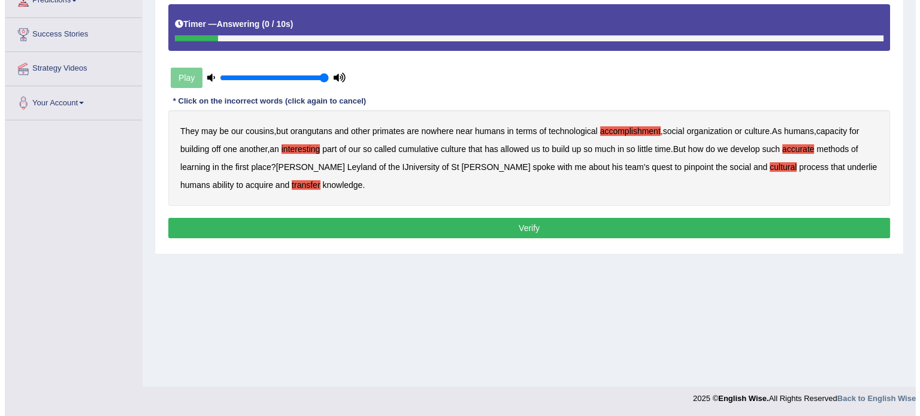
scroll to position [213, 0]
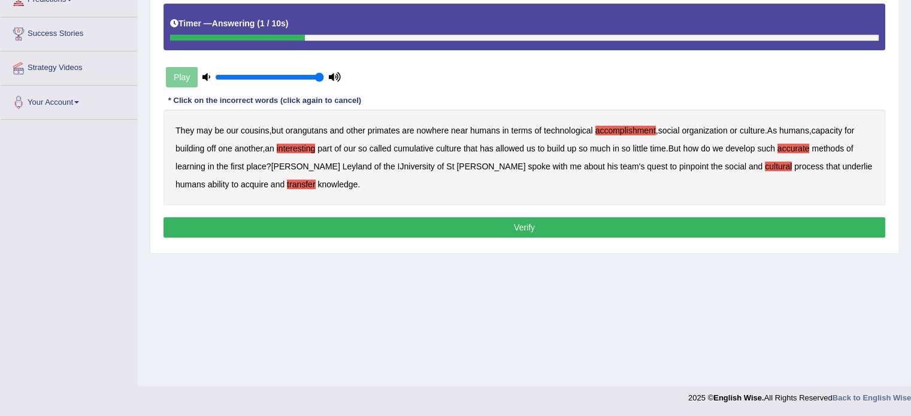
click at [490, 217] on button "Verify" at bounding box center [523, 227] width 721 height 20
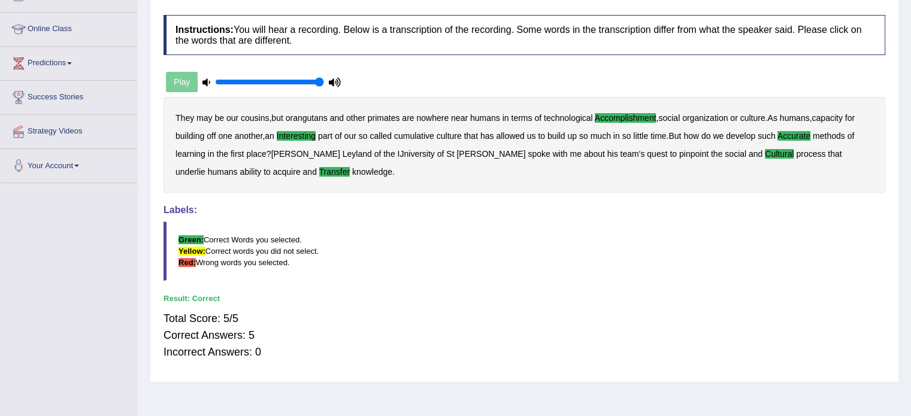
scroll to position [0, 0]
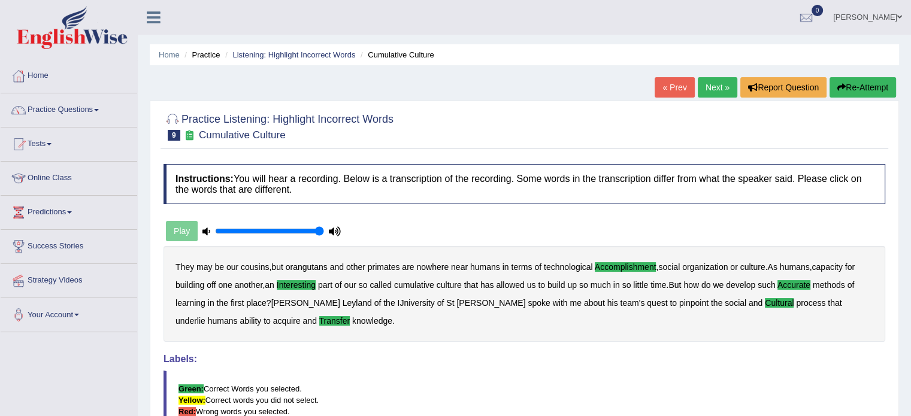
click at [716, 86] on link "Next »" at bounding box center [717, 87] width 40 height 20
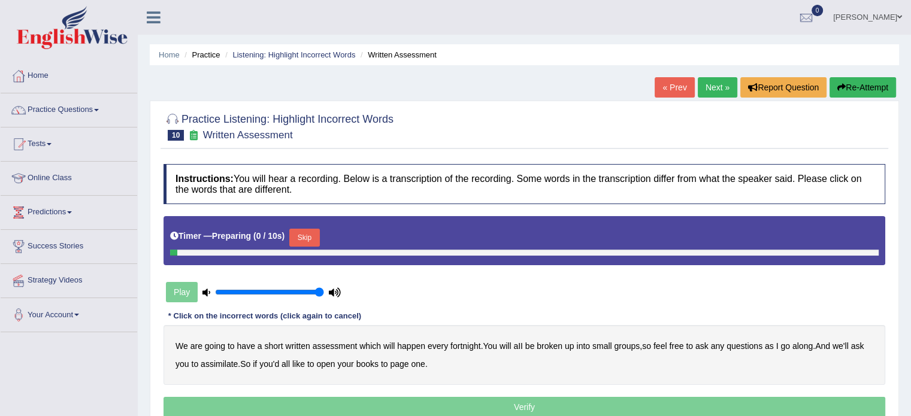
click at [633, 60] on ul "Home Practice Listening: Highlight Incorrect Words Written Assessment" at bounding box center [524, 54] width 749 height 21
click at [304, 236] on button "Skip" at bounding box center [304, 238] width 30 height 18
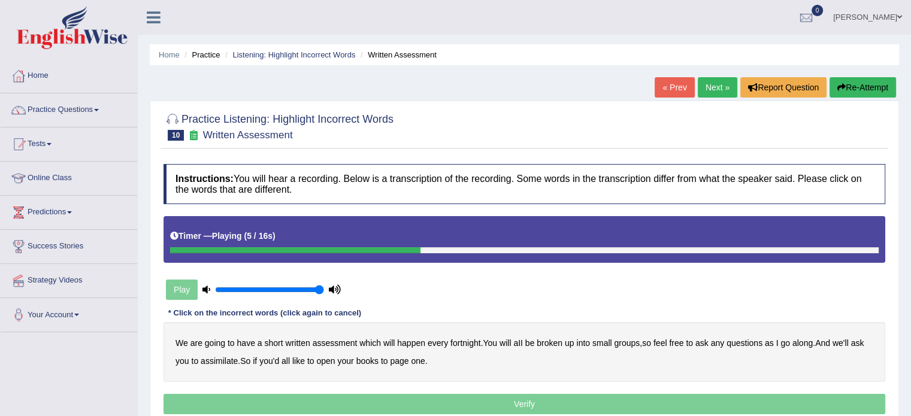
click at [551, 344] on b "broken" at bounding box center [549, 343] width 26 height 10
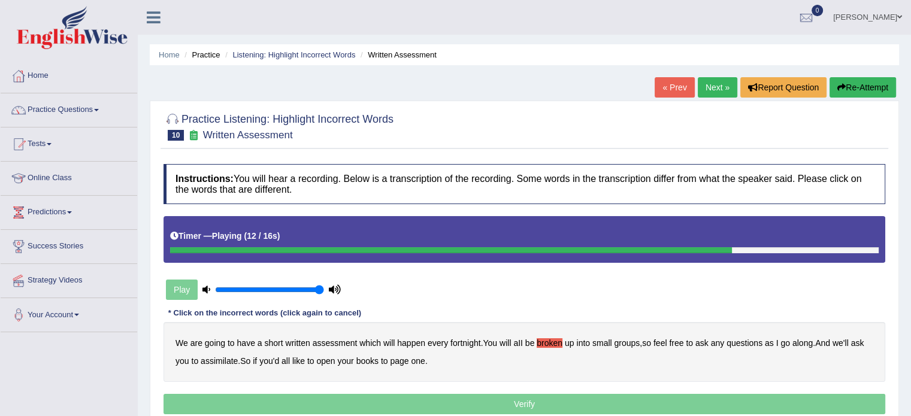
click at [208, 360] on b "assimilate" at bounding box center [219, 361] width 37 height 10
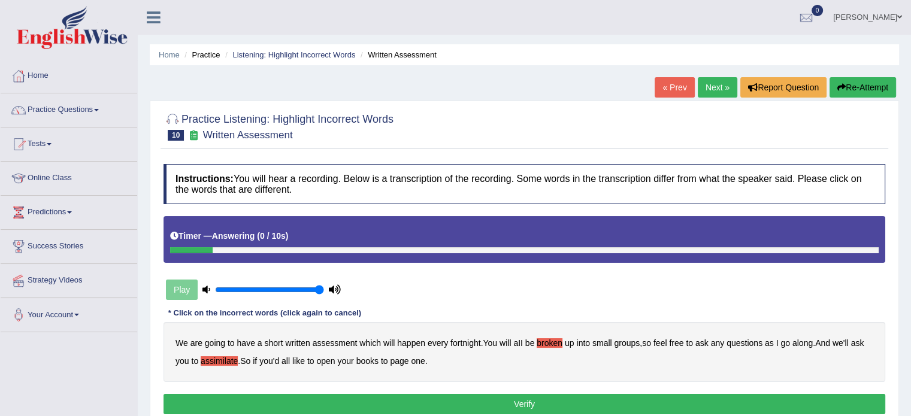
click at [419, 392] on div "Instructions: You will hear a recording. Below is a transcription of the record…" at bounding box center [523, 291] width 727 height 266
click at [423, 398] on button "Verify" at bounding box center [523, 404] width 721 height 20
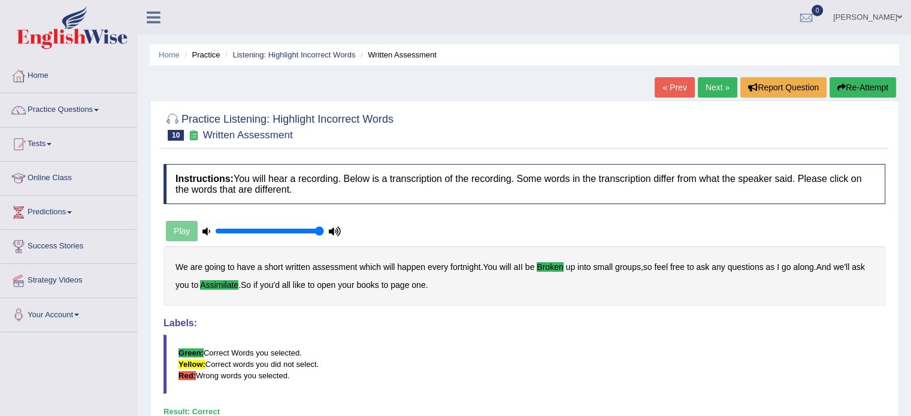
click at [717, 92] on link "Next »" at bounding box center [717, 87] width 40 height 20
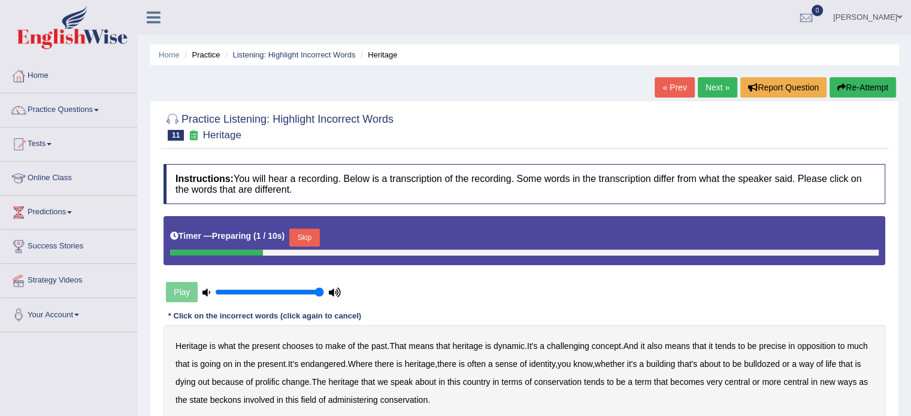
click at [307, 227] on div "Timer — Preparing ( 1 / 10s ) Skip" at bounding box center [524, 238] width 708 height 24
click at [303, 230] on button "Skip" at bounding box center [304, 238] width 30 height 18
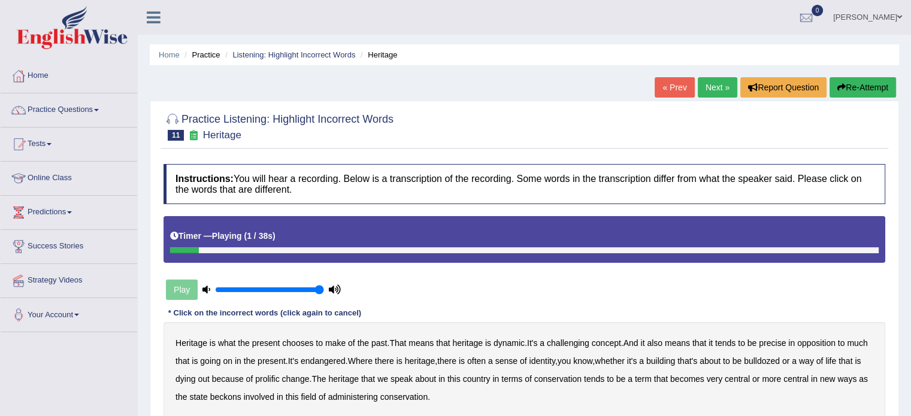
click at [201, 335] on div "Heritage is what the present chooses to make of the past . That means that heri…" at bounding box center [523, 370] width 721 height 96
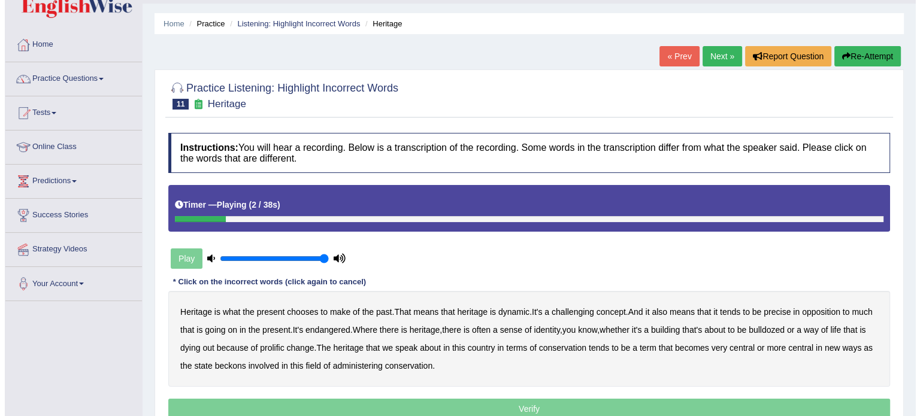
scroll to position [31, 0]
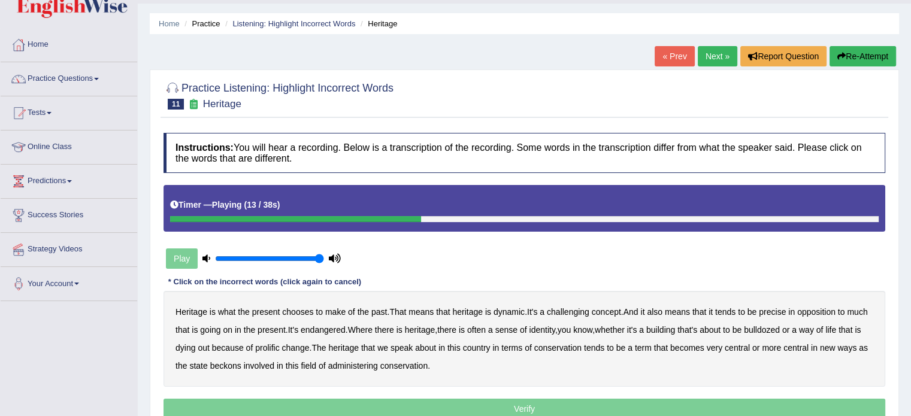
click at [776, 308] on b "precise" at bounding box center [772, 312] width 27 height 10
click at [554, 332] on b "identity" at bounding box center [542, 330] width 26 height 10
click at [279, 348] on b "prolific" at bounding box center [267, 348] width 24 height 10
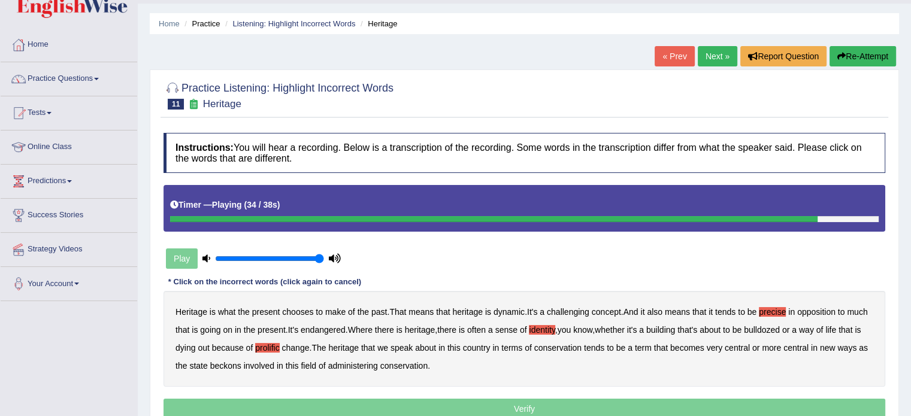
click at [241, 364] on b "beckons" at bounding box center [225, 366] width 31 height 10
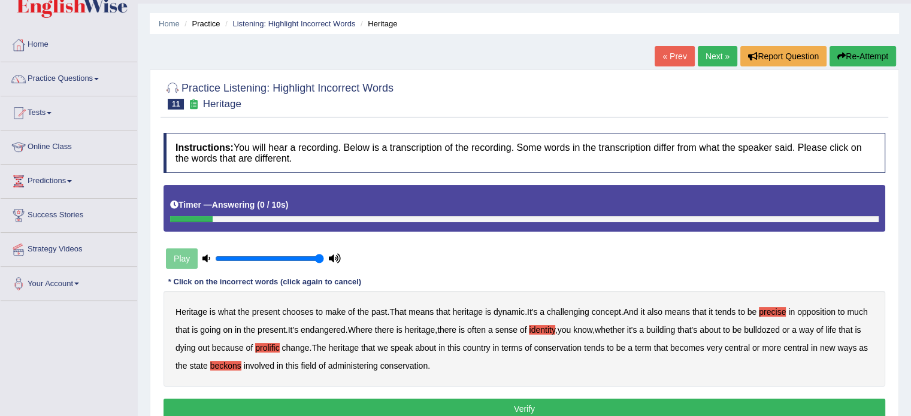
click at [441, 402] on button "Verify" at bounding box center [523, 409] width 721 height 20
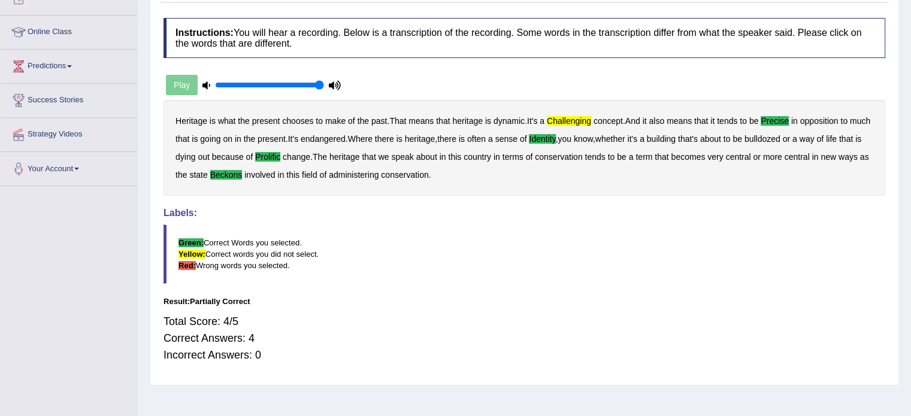
scroll to position [0, 0]
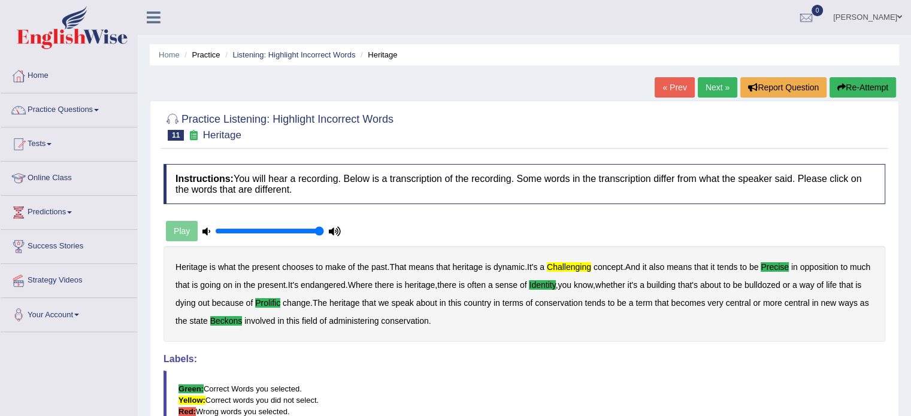
click at [720, 94] on link "Next »" at bounding box center [717, 87] width 40 height 20
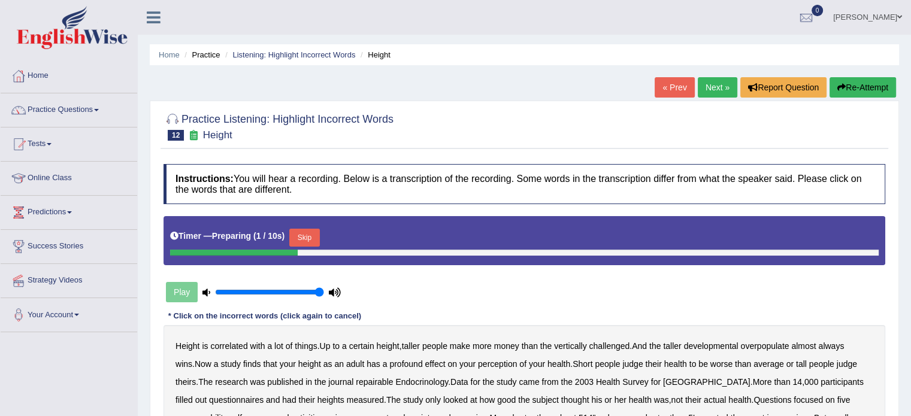
click at [315, 229] on button "Skip" at bounding box center [304, 238] width 30 height 18
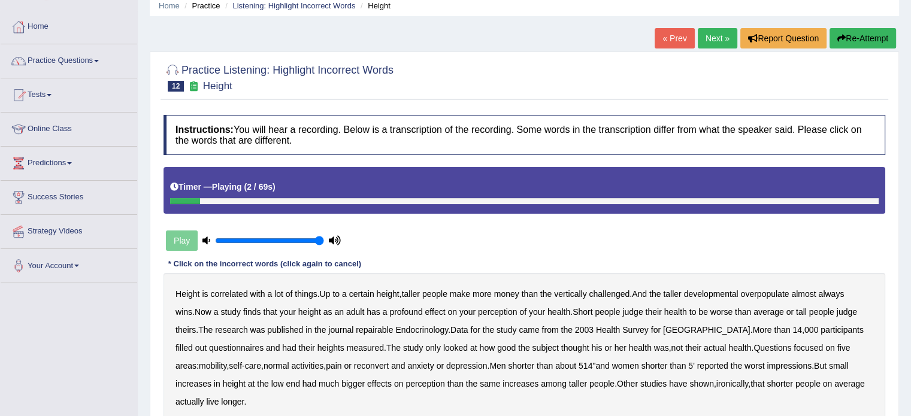
scroll to position [50, 0]
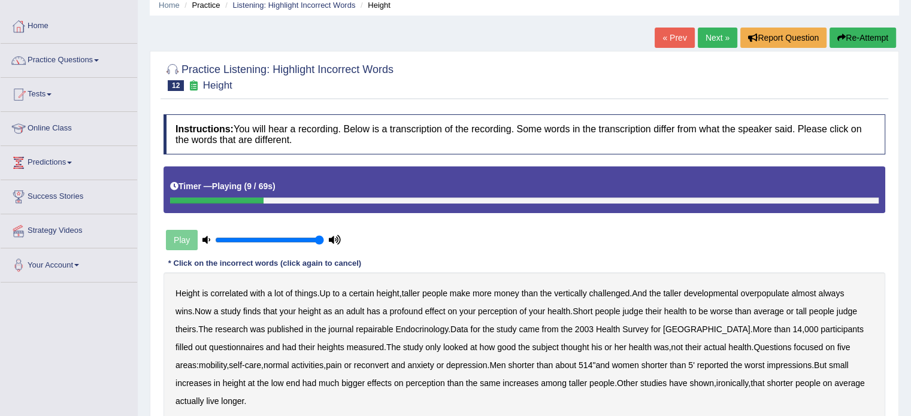
click at [733, 292] on b "developmental" at bounding box center [711, 294] width 54 height 10
click at [775, 290] on b "overpopulate" at bounding box center [764, 294] width 48 height 10
click at [356, 325] on b "repairable" at bounding box center [374, 329] width 37 height 10
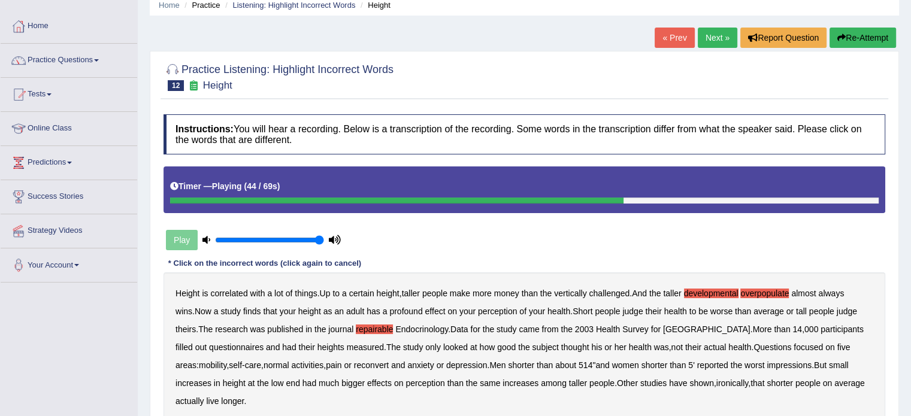
click at [230, 374] on div "Height is correlated with a lot of things . Up to a certain height , taller peo…" at bounding box center [523, 347] width 721 height 150
click at [354, 365] on b "reconvert" at bounding box center [371, 365] width 35 height 10
click at [778, 360] on b "impressions" at bounding box center [788, 365] width 45 height 10
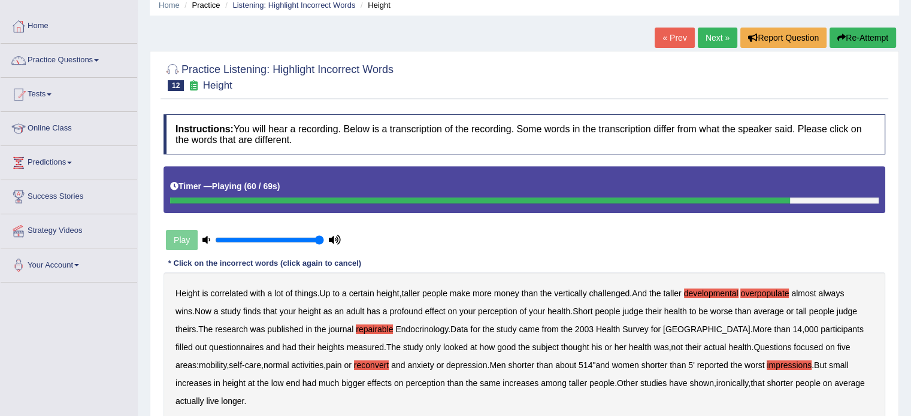
click at [778, 361] on b "impressions" at bounding box center [788, 365] width 45 height 10
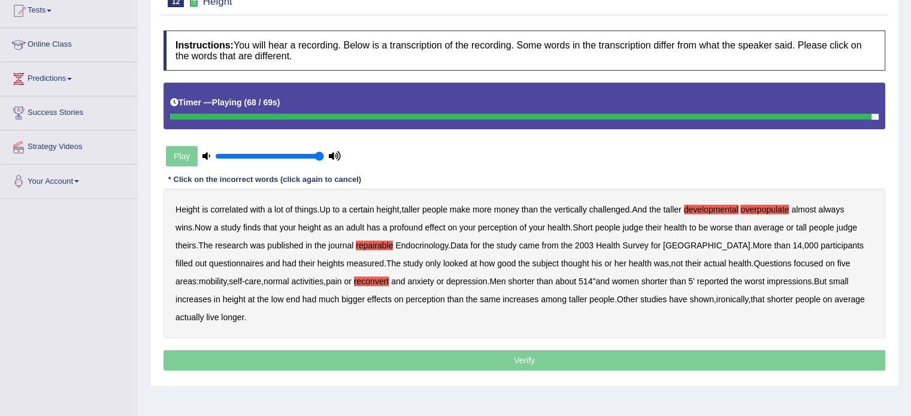
scroll to position [134, 0]
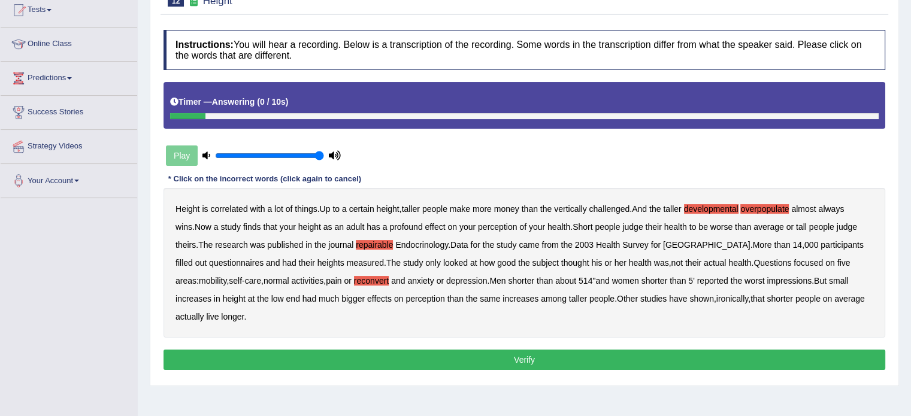
click at [411, 357] on button "Verify" at bounding box center [523, 360] width 721 height 20
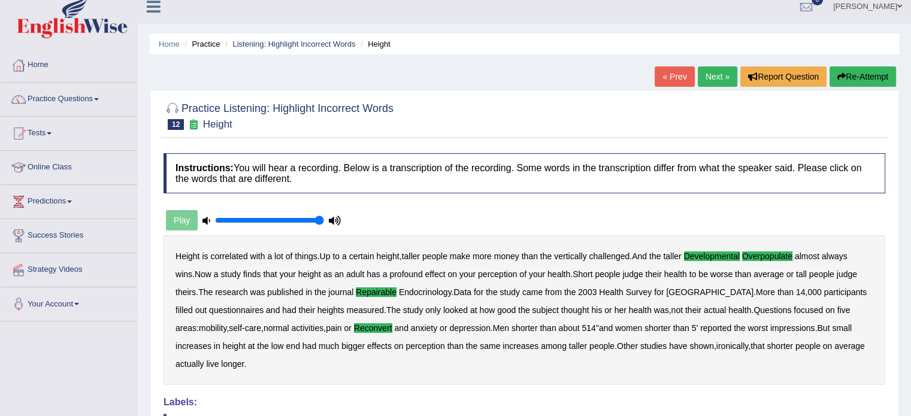
scroll to position [0, 0]
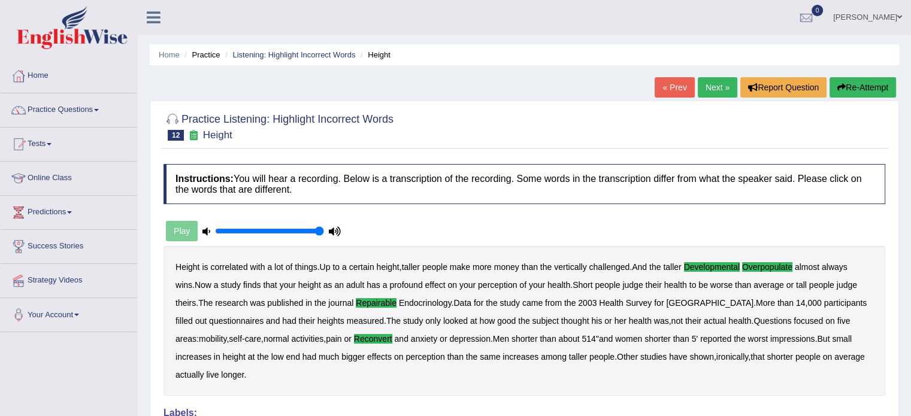
click at [721, 90] on link "Next »" at bounding box center [717, 87] width 40 height 20
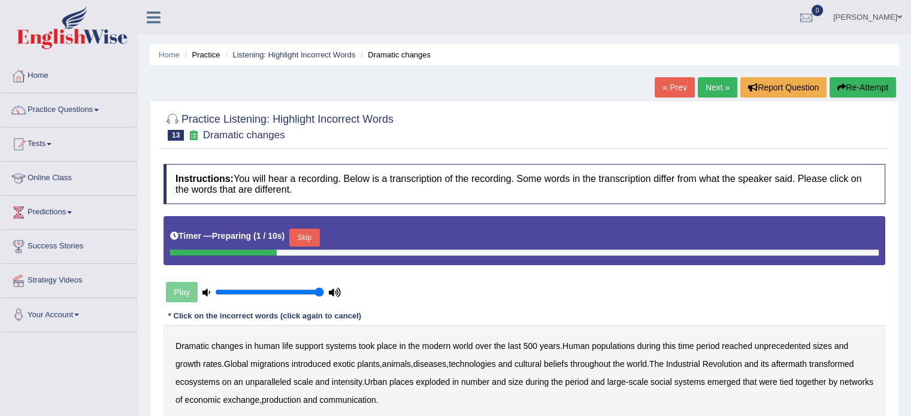
click at [308, 239] on button "Skip" at bounding box center [304, 238] width 30 height 18
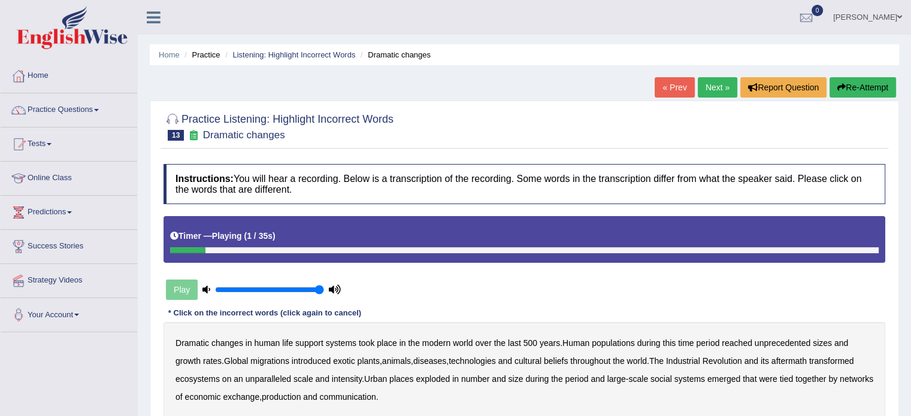
scroll to position [50, 0]
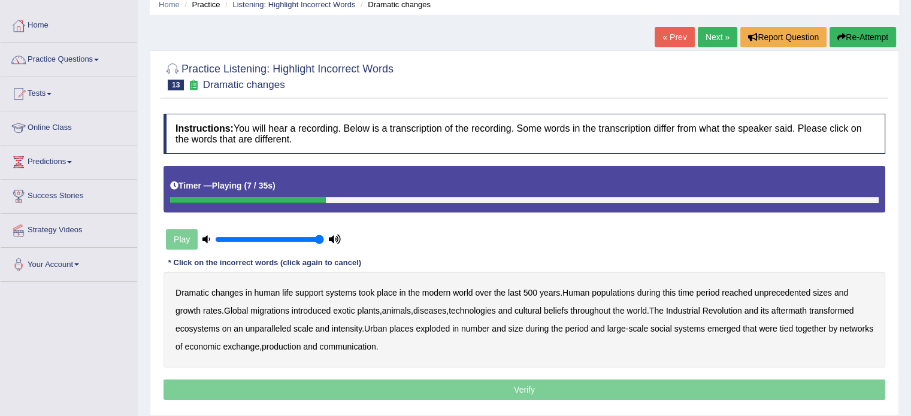
click at [617, 291] on b "populations" at bounding box center [612, 293] width 43 height 10
click at [437, 313] on b "diseases" at bounding box center [429, 311] width 33 height 10
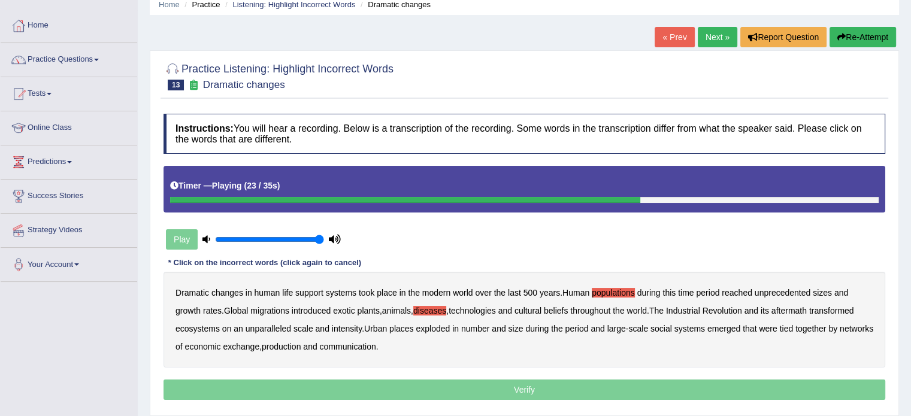
click at [201, 327] on b "ecosystems" at bounding box center [197, 329] width 44 height 10
click at [301, 344] on b "production" at bounding box center [281, 347] width 39 height 10
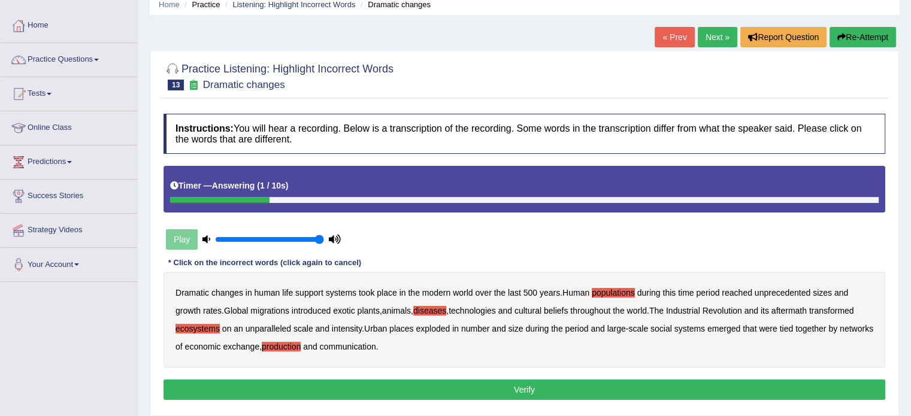
click at [352, 384] on button "Verify" at bounding box center [523, 390] width 721 height 20
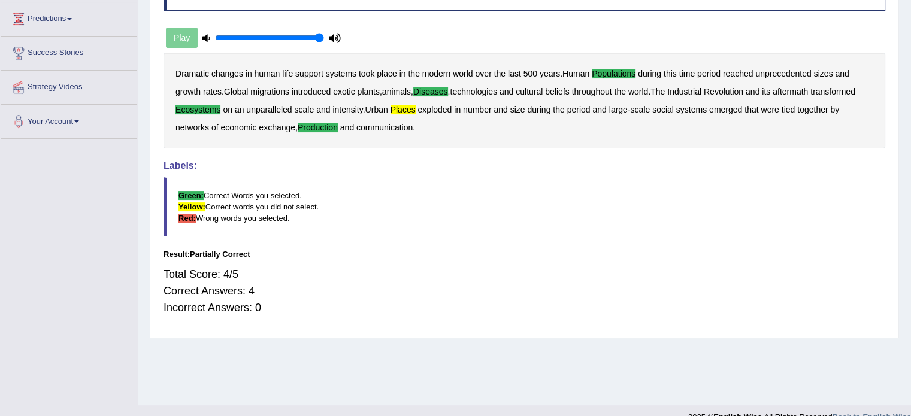
scroll to position [0, 0]
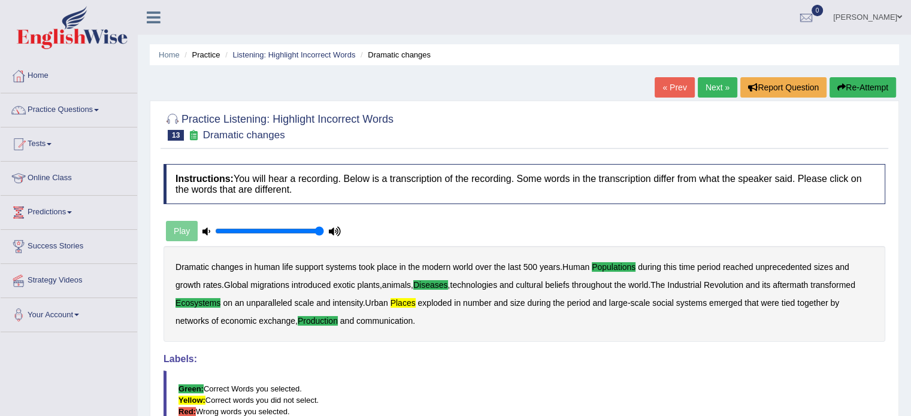
click at [720, 89] on link "Next »" at bounding box center [717, 87] width 40 height 20
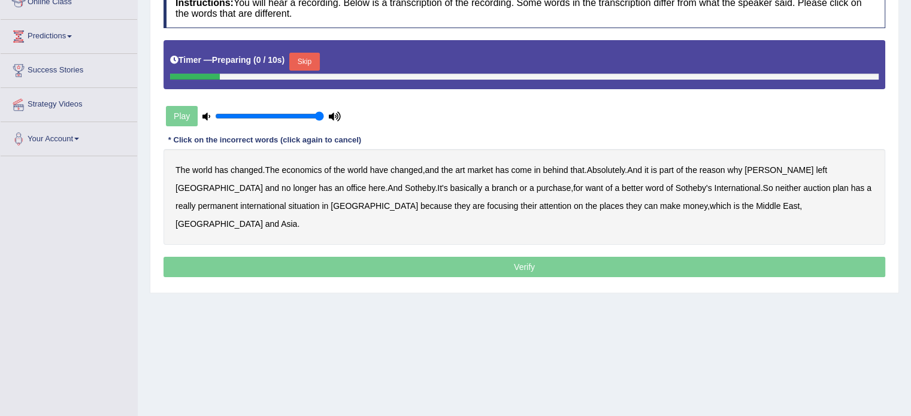
scroll to position [177, 0]
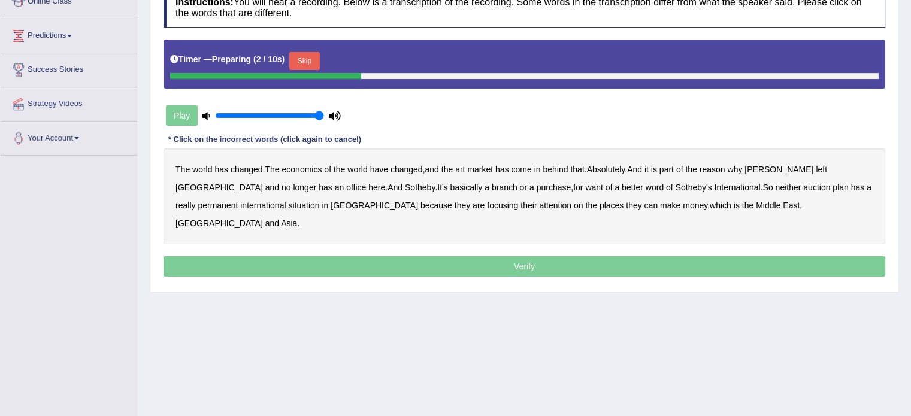
click at [317, 62] on button "Skip" at bounding box center [304, 61] width 30 height 18
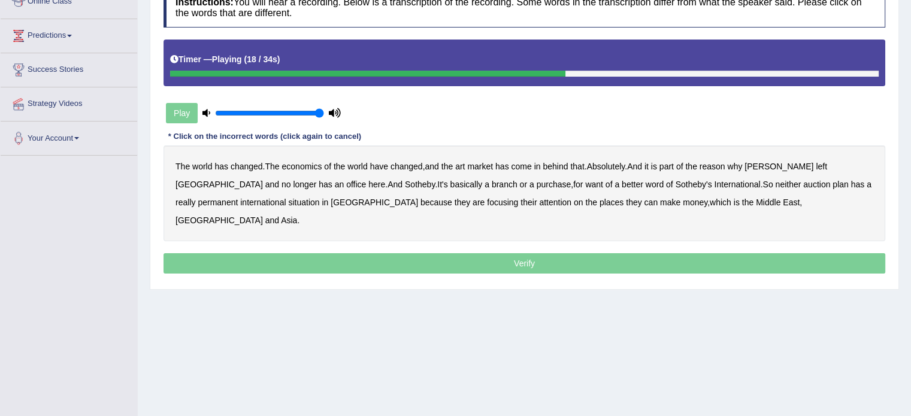
click at [536, 184] on b "purchase" at bounding box center [553, 185] width 35 height 10
click at [832, 183] on b "plan" at bounding box center [840, 185] width 16 height 10
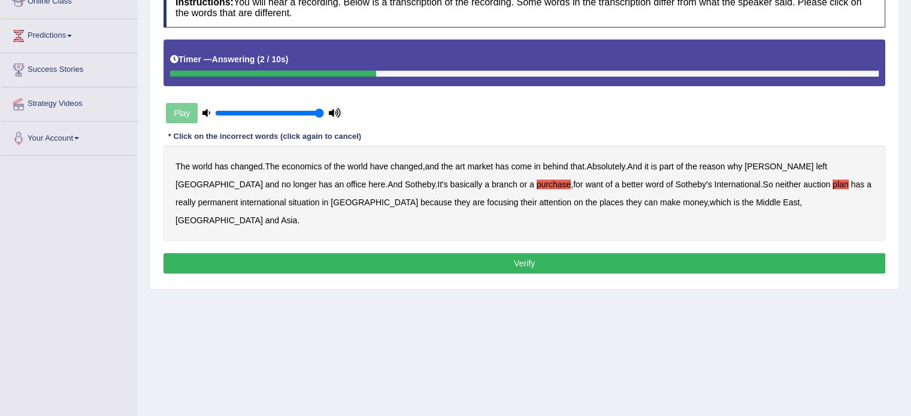
click at [288, 201] on b "situation" at bounding box center [303, 203] width 31 height 10
click at [293, 253] on button "Verify" at bounding box center [523, 263] width 721 height 20
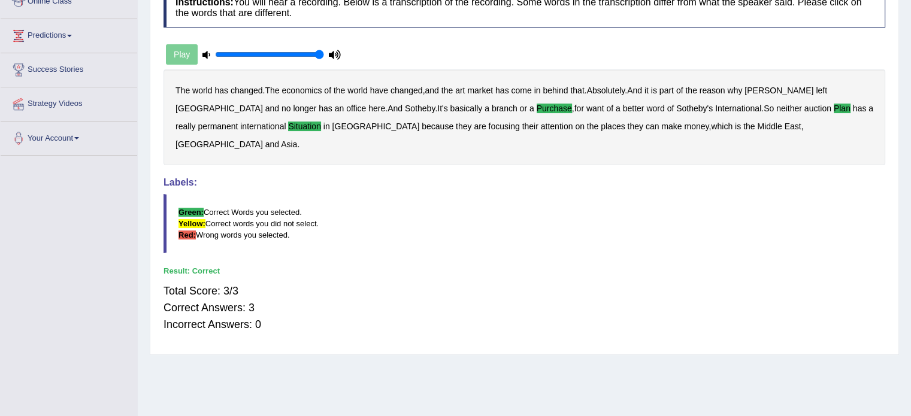
scroll to position [0, 0]
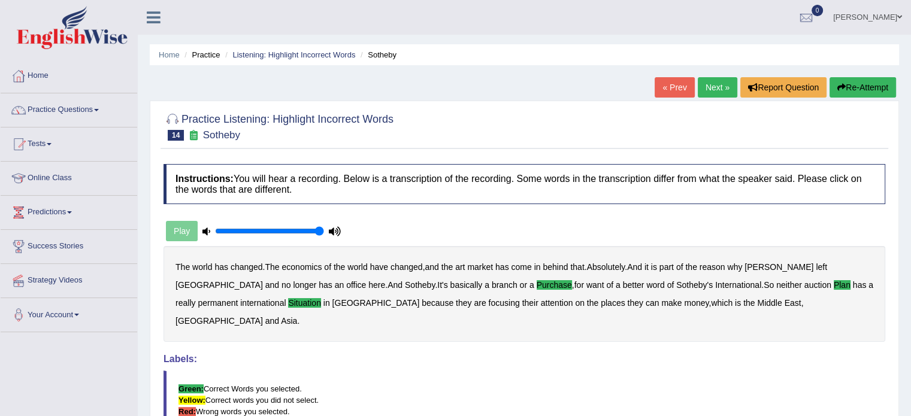
click at [708, 93] on link "Next »" at bounding box center [717, 87] width 40 height 20
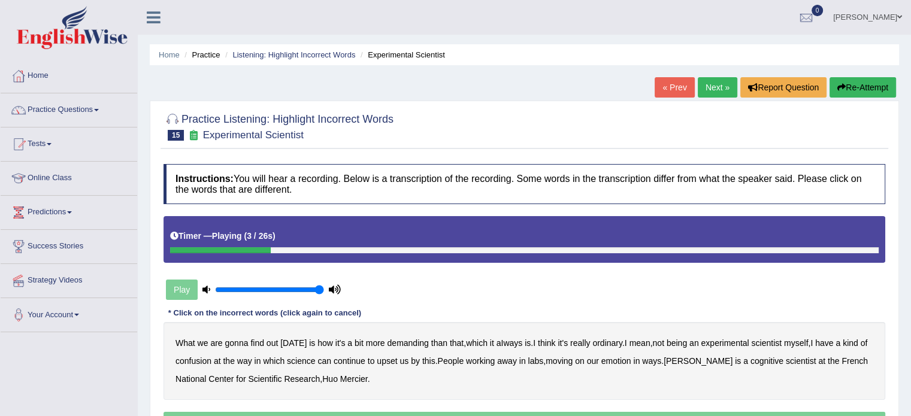
click at [396, 338] on b "demanding" at bounding box center [407, 343] width 41 height 10
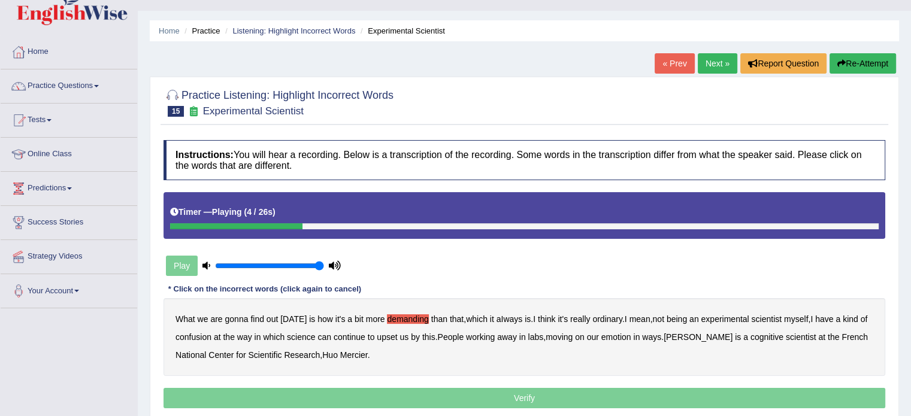
scroll to position [26, 0]
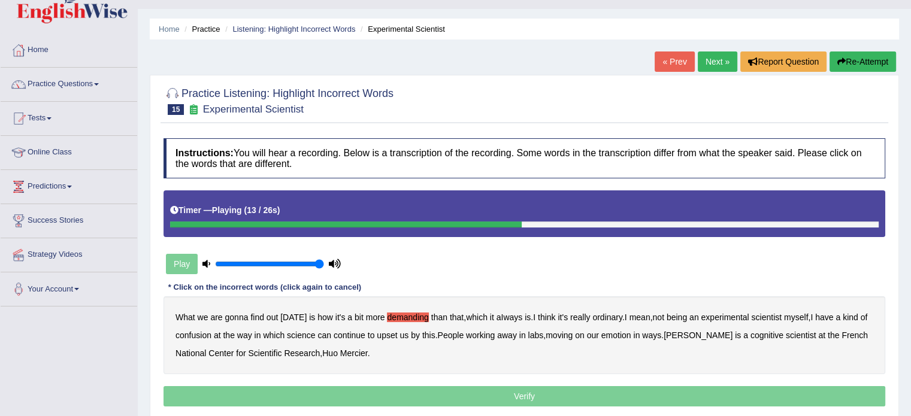
click at [189, 335] on b "confusion" at bounding box center [193, 335] width 36 height 10
click at [389, 337] on b "upset" at bounding box center [387, 335] width 20 height 10
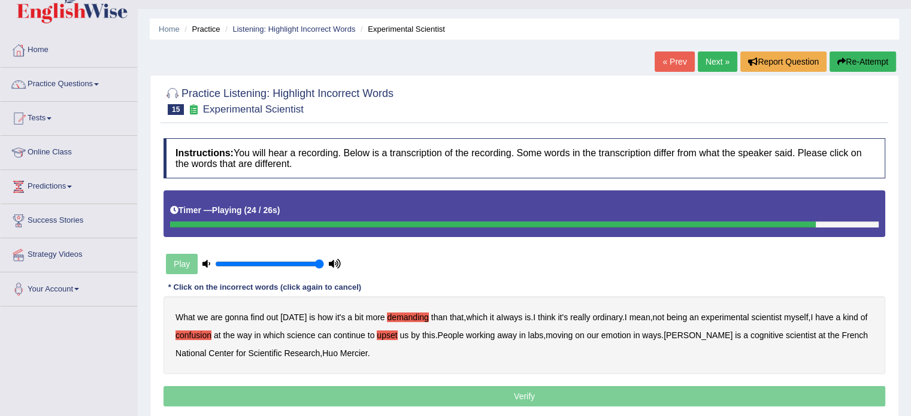
click at [628, 335] on b "emotion" at bounding box center [616, 335] width 30 height 10
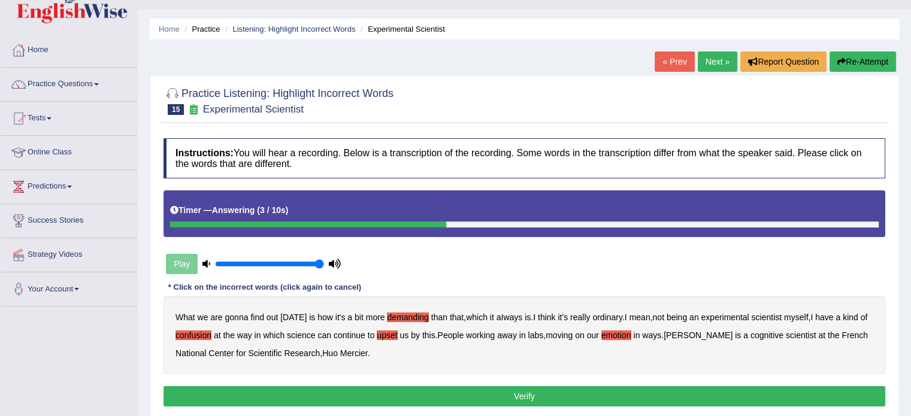
click at [440, 386] on button "Verify" at bounding box center [523, 396] width 721 height 20
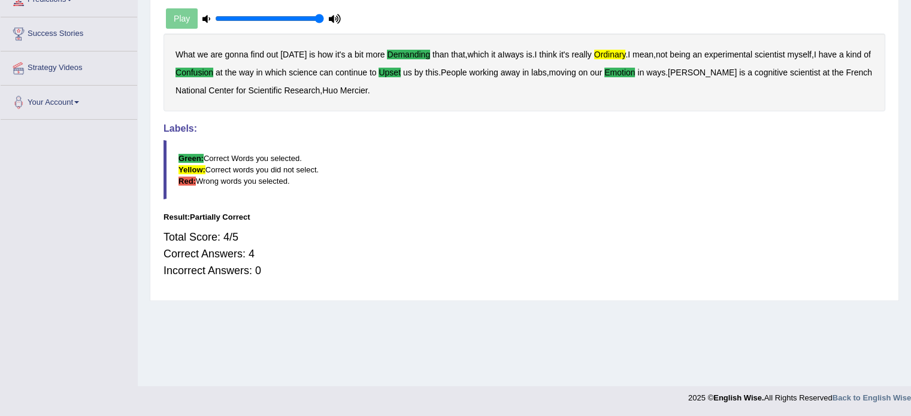
scroll to position [0, 0]
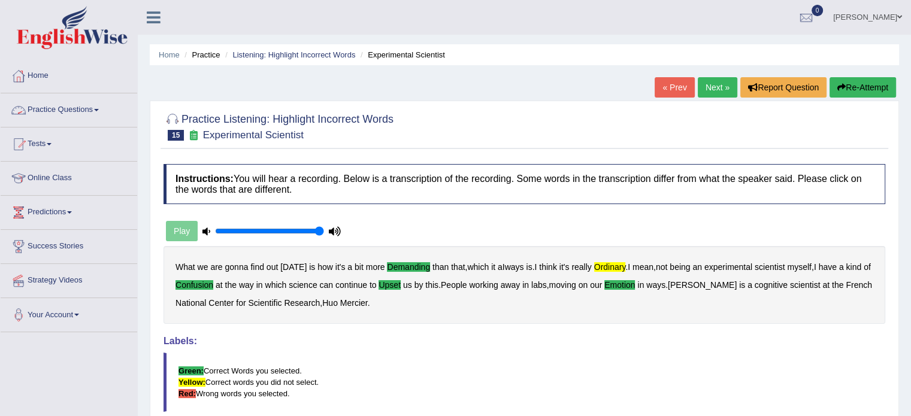
click at [108, 110] on link "Practice Questions" at bounding box center [69, 108] width 136 height 30
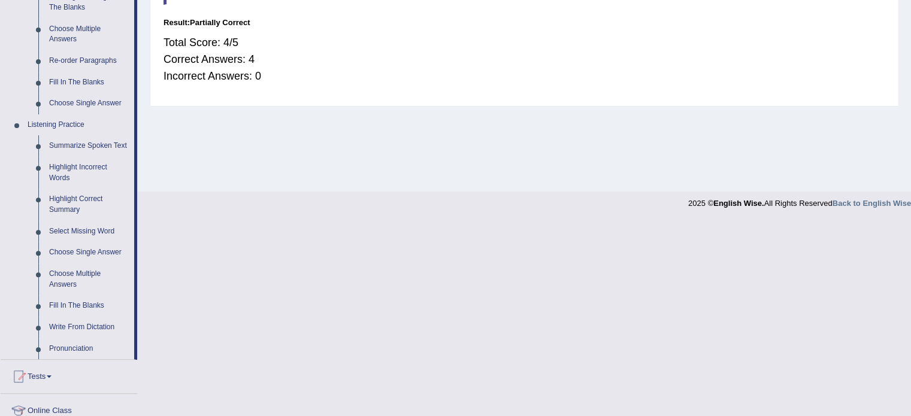
scroll to position [409, 0]
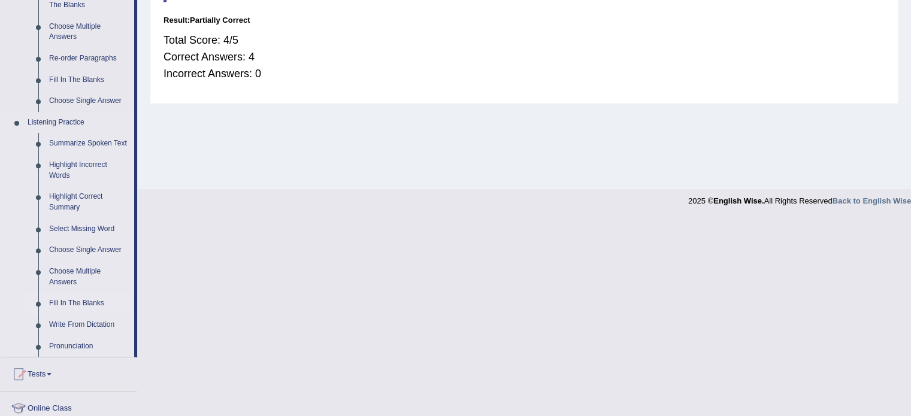
click at [83, 301] on link "Fill In The Blanks" at bounding box center [89, 304] width 90 height 22
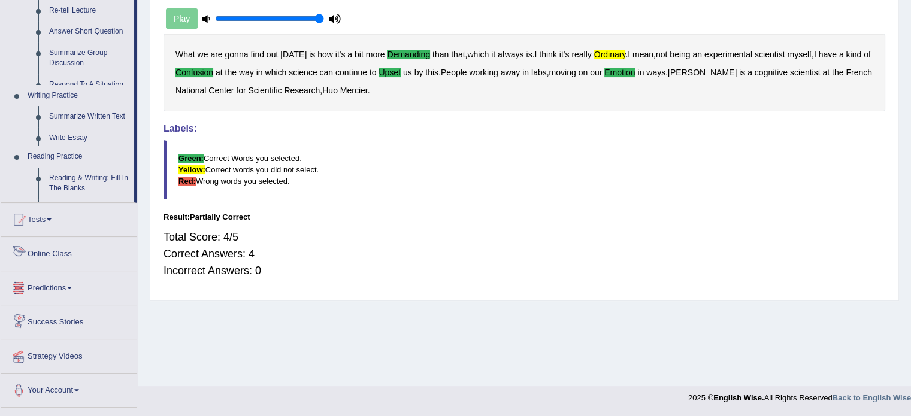
scroll to position [472, 0]
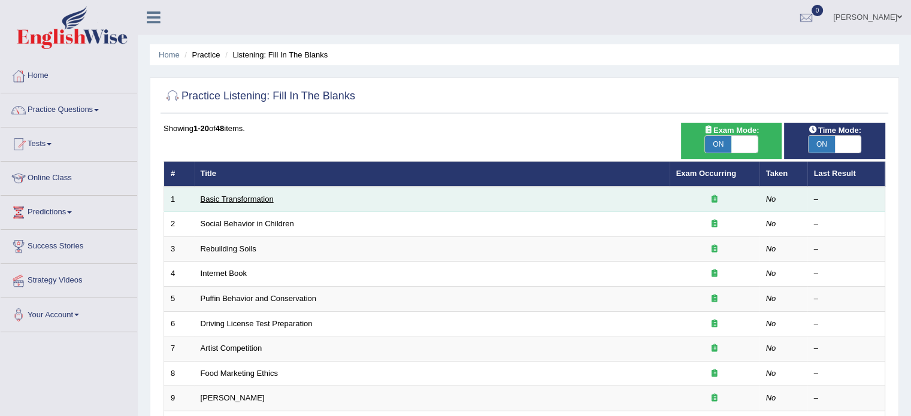
click at [237, 195] on link "Basic Transformation" at bounding box center [237, 199] width 73 height 9
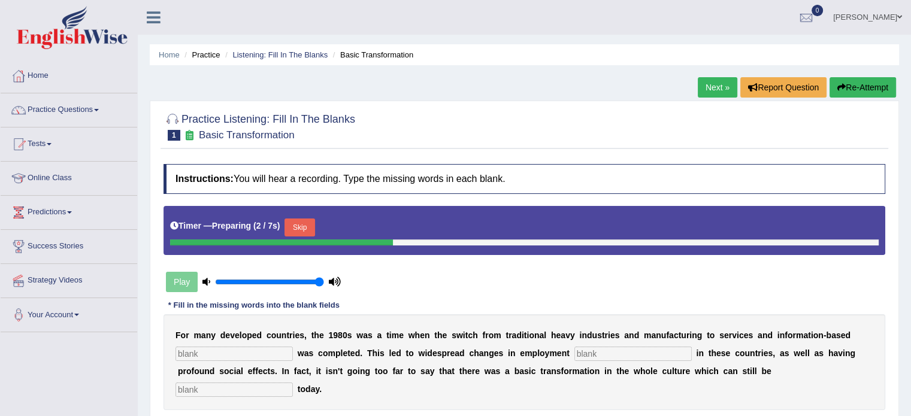
click at [254, 343] on div "F o r m a n y d e v e l o p e d c o u n t r i e s , t h e 1 9 8 0 s w a s a t i…" at bounding box center [523, 362] width 721 height 96
click at [254, 351] on input "text" at bounding box center [233, 354] width 117 height 14
click at [302, 222] on button "Skip" at bounding box center [299, 228] width 30 height 18
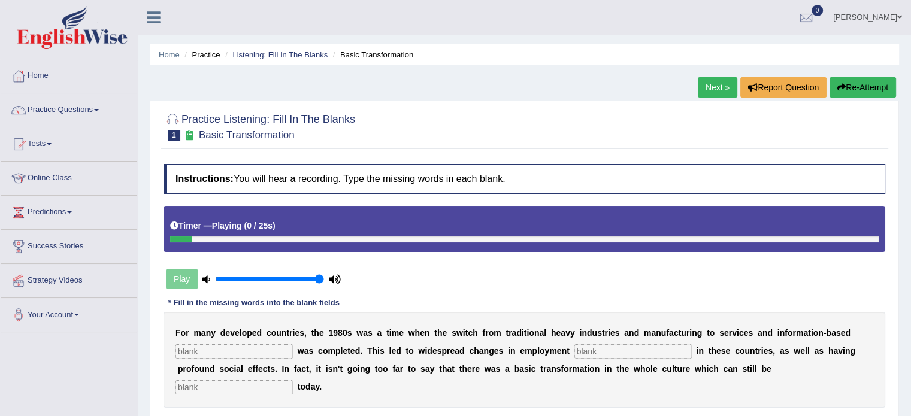
click at [216, 350] on input "text" at bounding box center [233, 351] width 117 height 14
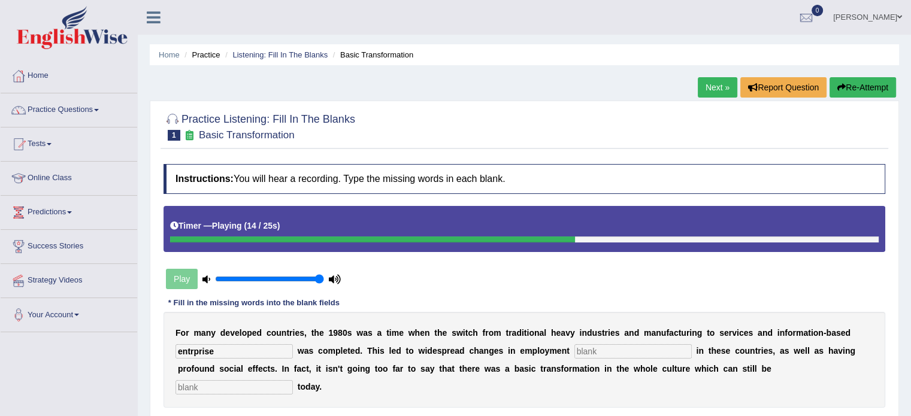
type input "entrprise"
click at [580, 353] on input "text" at bounding box center [632, 351] width 117 height 14
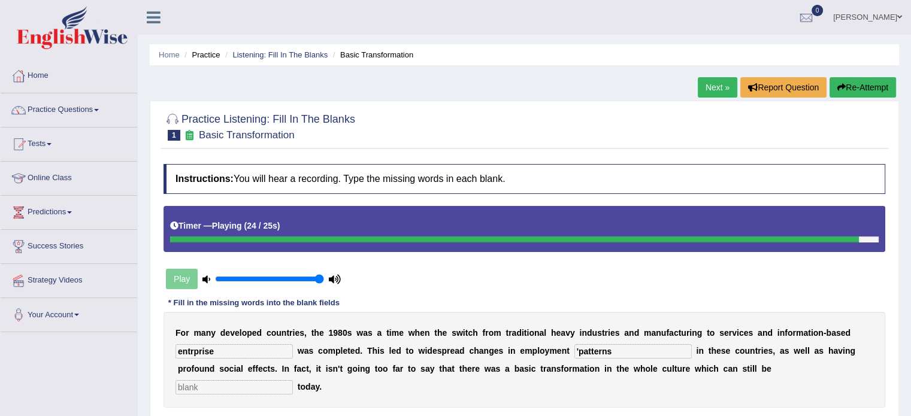
type input "'patterns"
click at [199, 386] on input "text" at bounding box center [233, 387] width 117 height 14
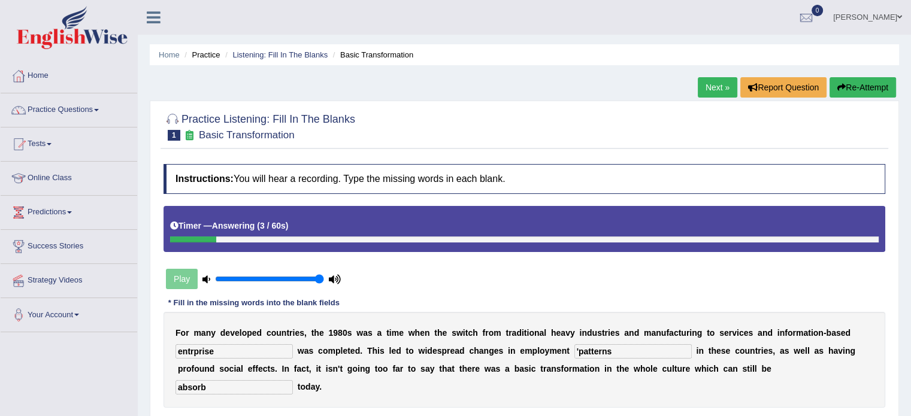
type input "absorb"
click at [247, 349] on input "entrprise" at bounding box center [233, 351] width 117 height 14
type input "e"
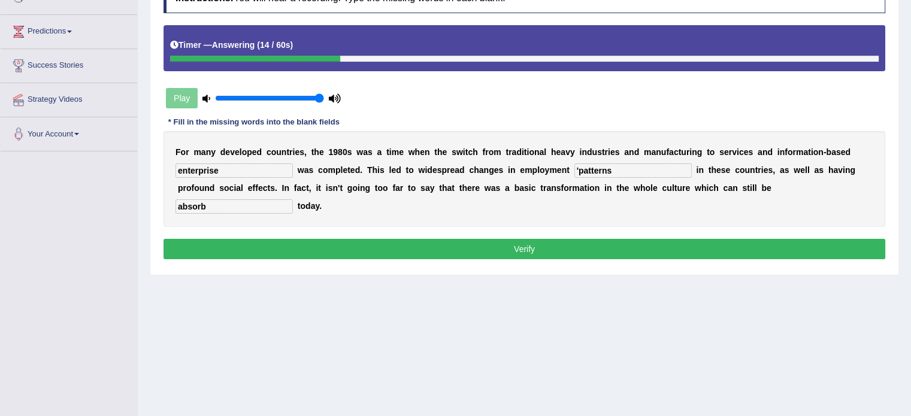
type input "enterprise"
click at [508, 248] on button "Verify" at bounding box center [523, 249] width 721 height 20
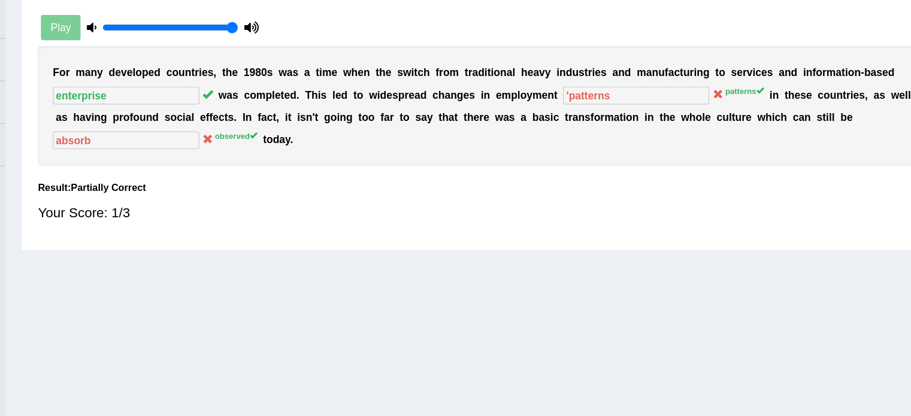
click at [625, 157] on div "Instructions: You will hear a recording. Type the missing words in each blank. …" at bounding box center [523, 94] width 727 height 235
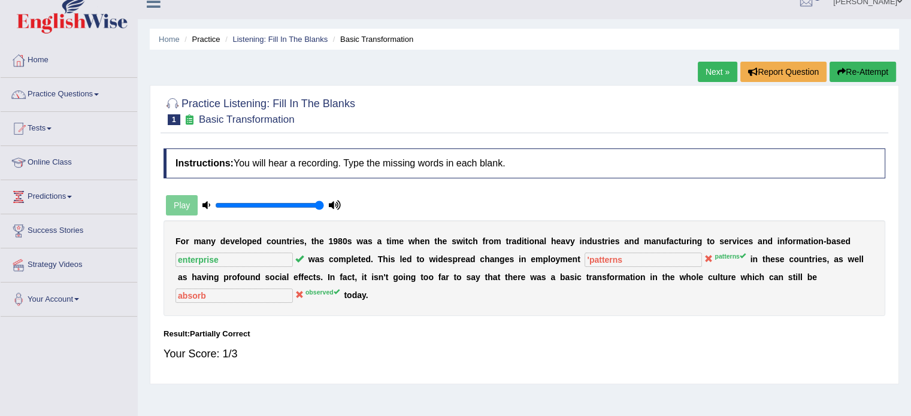
scroll to position [0, 0]
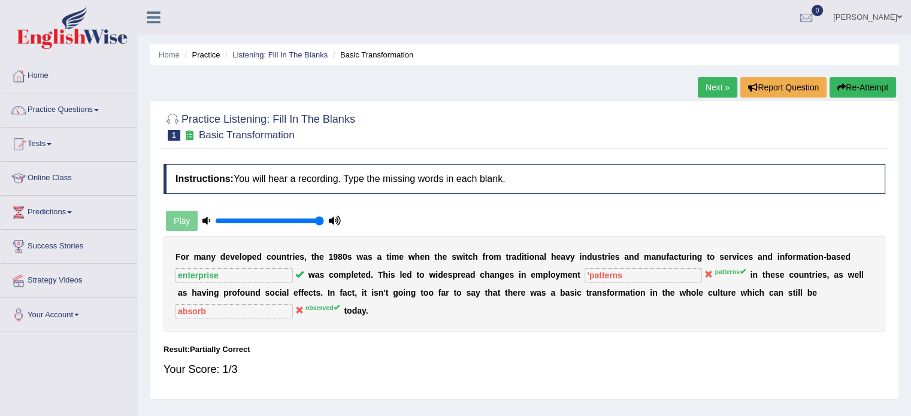
click at [705, 92] on link "Next »" at bounding box center [717, 87] width 40 height 20
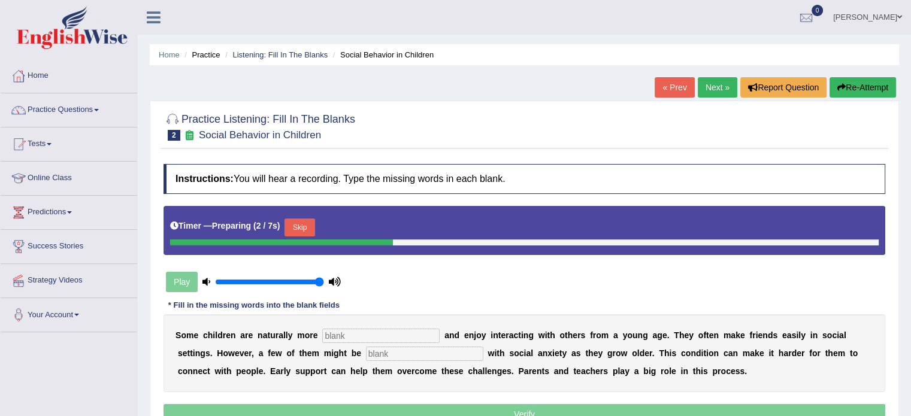
click at [384, 339] on input "text" at bounding box center [380, 336] width 117 height 14
click at [301, 230] on button "Skip" at bounding box center [299, 228] width 30 height 18
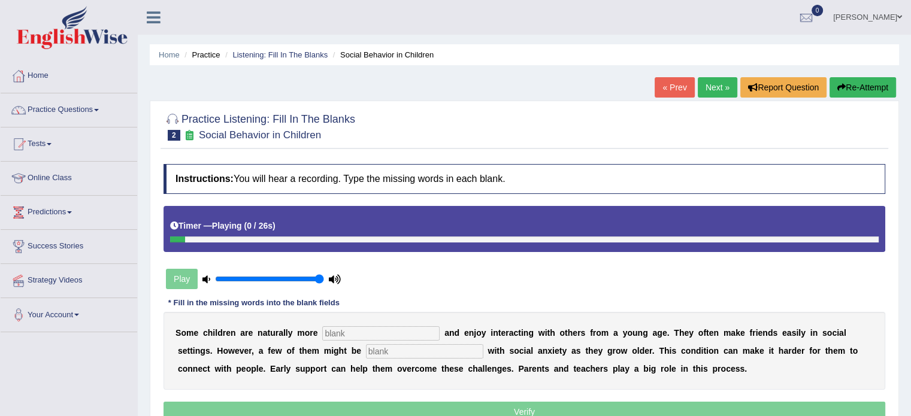
click at [354, 333] on input "text" at bounding box center [380, 333] width 117 height 14
type input "socialable"
click at [398, 354] on input "text" at bounding box center [424, 351] width 117 height 14
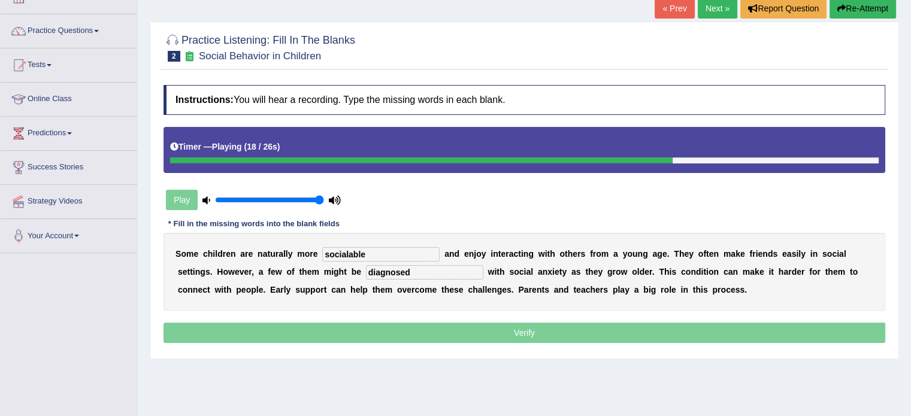
scroll to position [80, 0]
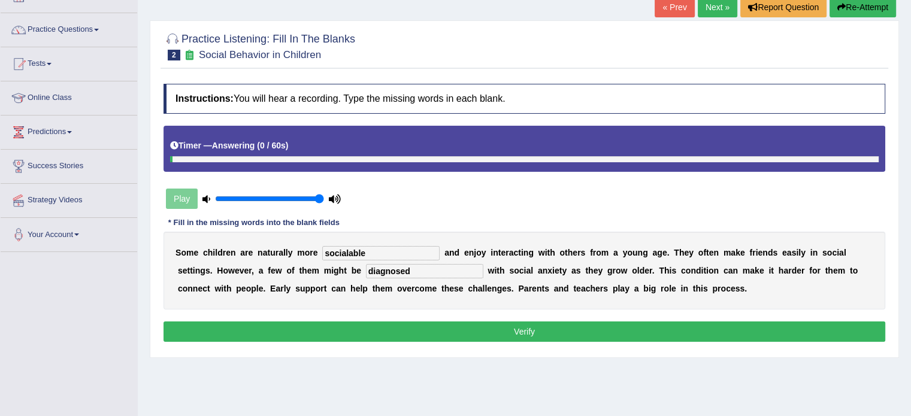
type input "diagnosed"
click at [376, 332] on button "Verify" at bounding box center [523, 331] width 721 height 20
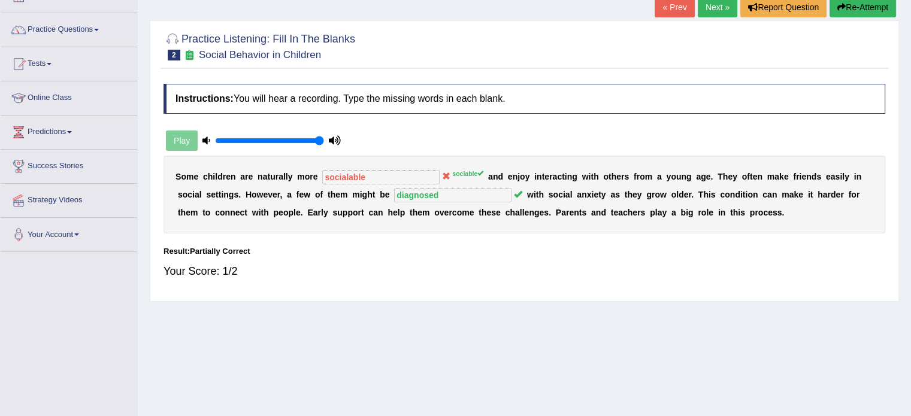
scroll to position [0, 0]
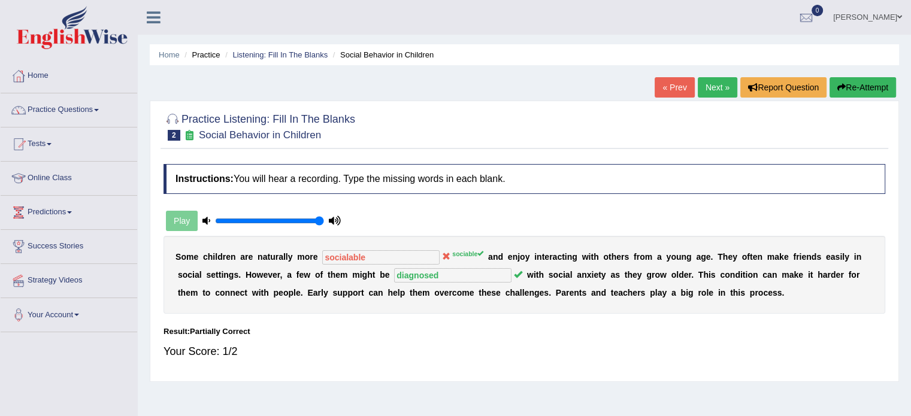
click at [704, 86] on link "Next »" at bounding box center [717, 87] width 40 height 20
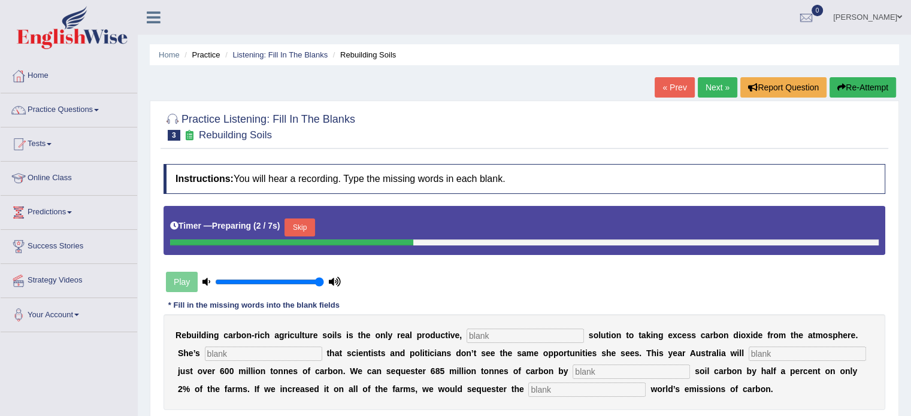
click at [308, 223] on button "Skip" at bounding box center [299, 228] width 30 height 18
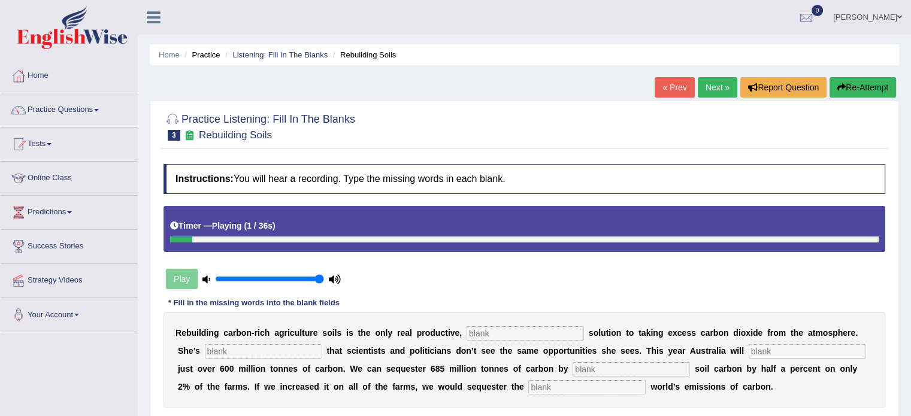
click at [508, 332] on input "text" at bounding box center [524, 333] width 117 height 14
type input "permenet"
click at [299, 351] on input "text" at bounding box center [263, 351] width 117 height 14
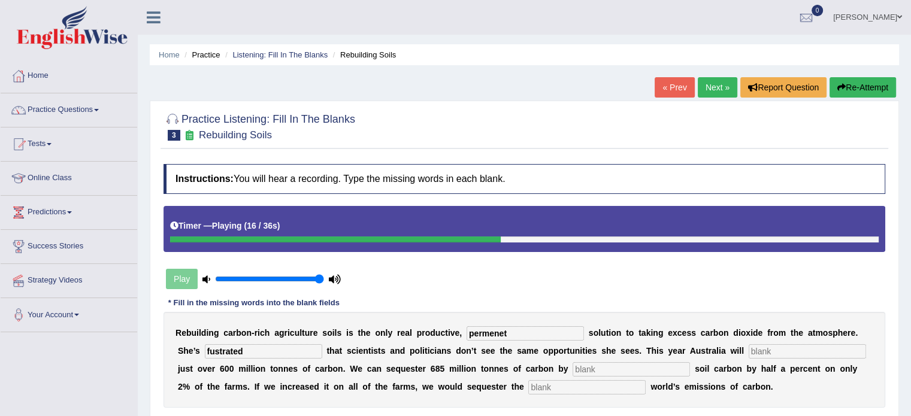
type input "fustrated"
click at [793, 355] on input "text" at bounding box center [806, 351] width 117 height 14
type input "admit"
click at [654, 366] on input "text" at bounding box center [630, 369] width 117 height 14
type input "increasing"
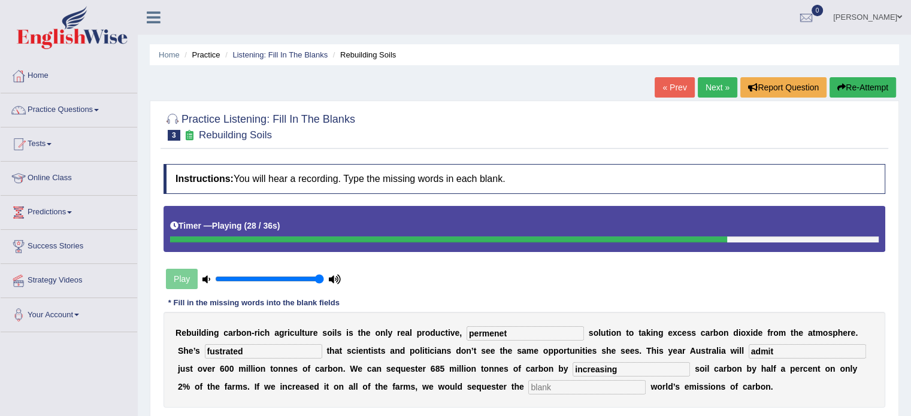
click at [597, 384] on input "text" at bounding box center [586, 387] width 117 height 14
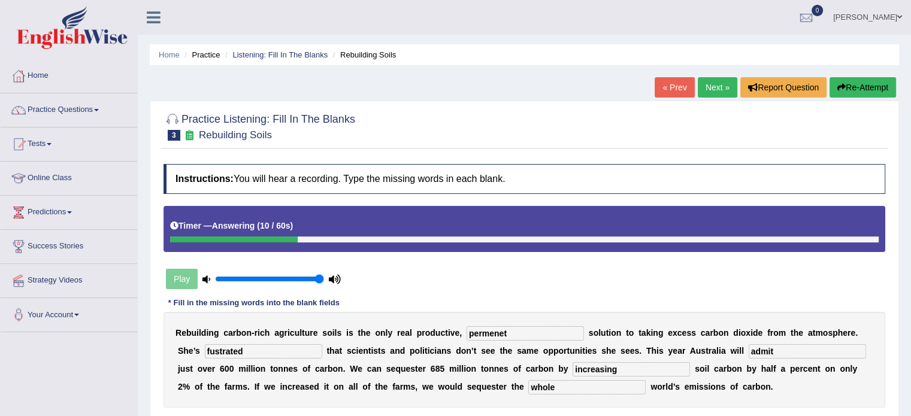
type input "whole"
click at [512, 328] on input "permenet" at bounding box center [524, 333] width 117 height 14
type input "p"
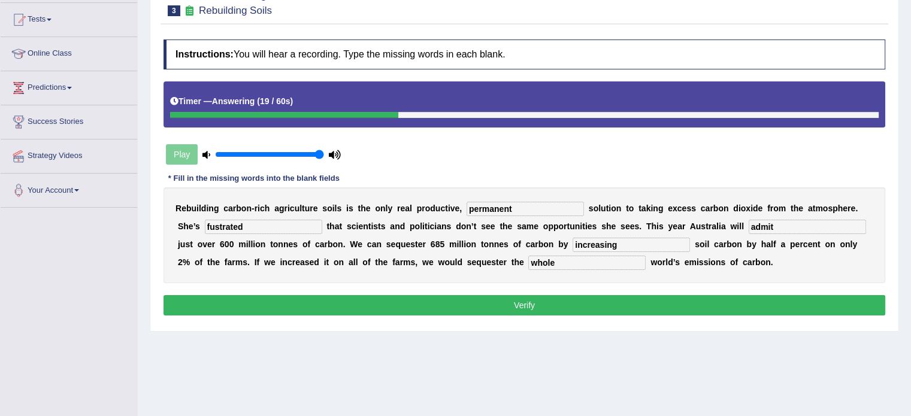
type input "permanent"
click at [430, 298] on button "Verify" at bounding box center [523, 305] width 721 height 20
